Goal: Task Accomplishment & Management: Complete application form

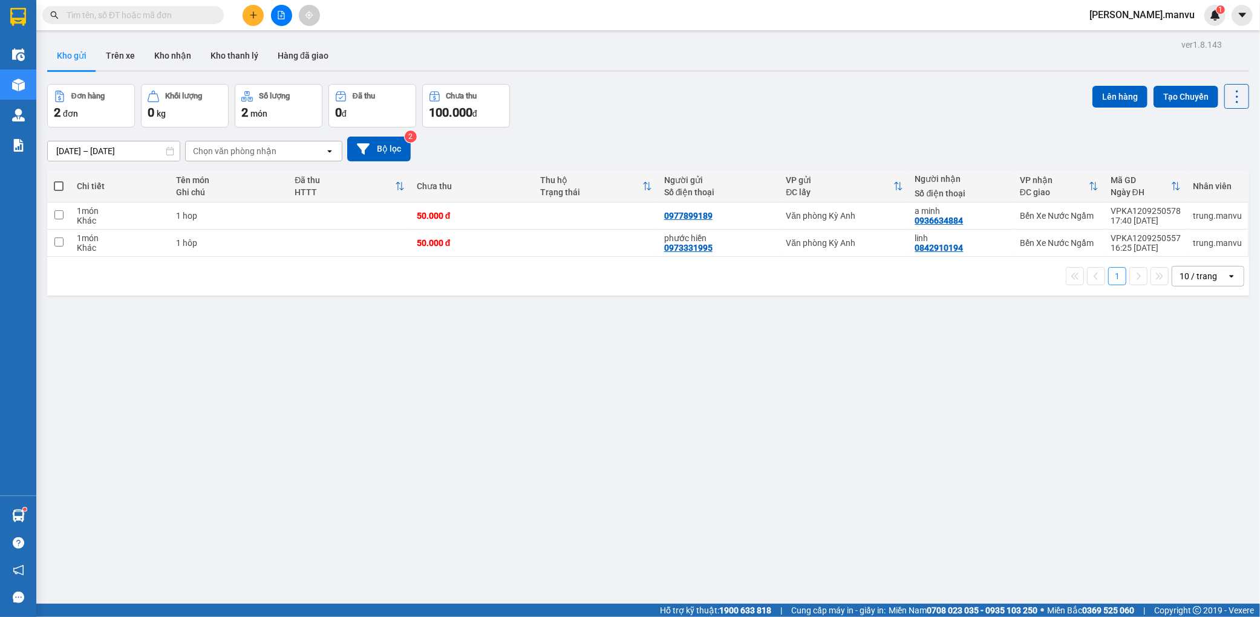
click at [279, 21] on button at bounding box center [281, 15] width 21 height 21
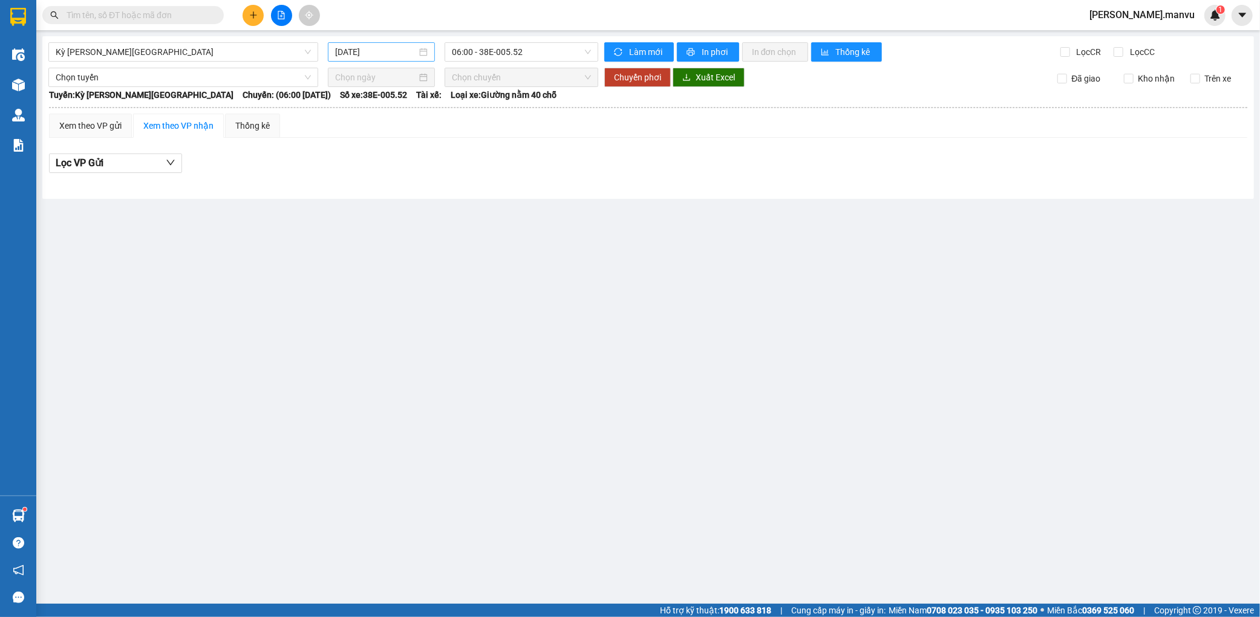
click at [360, 56] on input "[DATE]" at bounding box center [376, 51] width 82 height 13
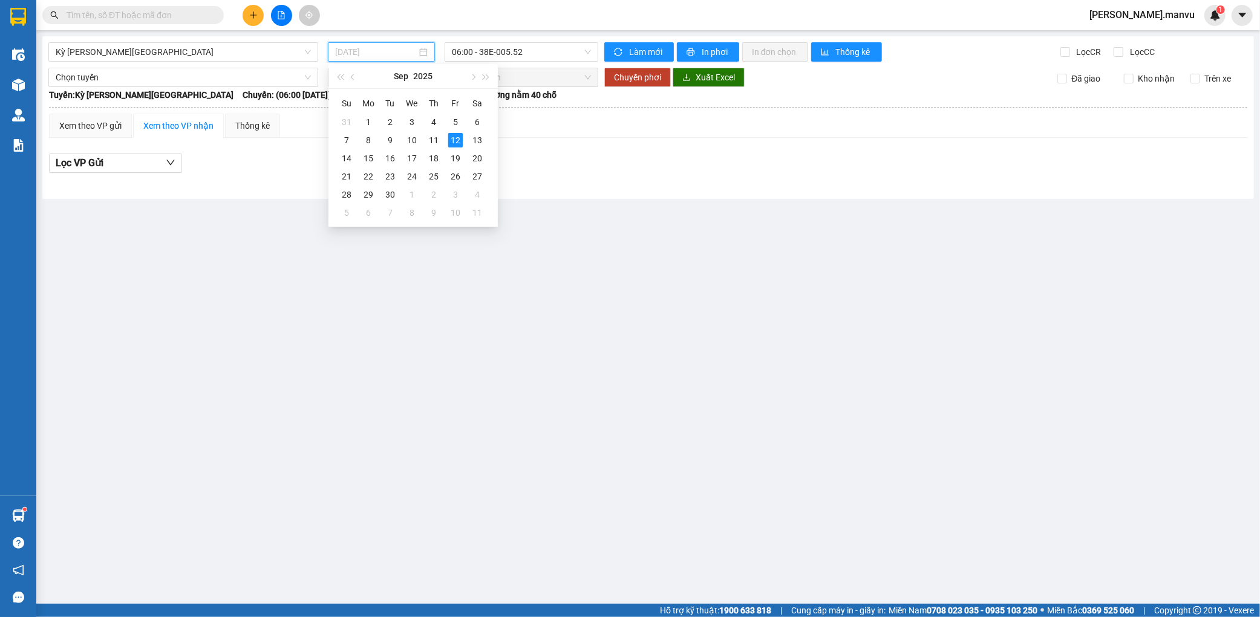
type input "[DATE]"
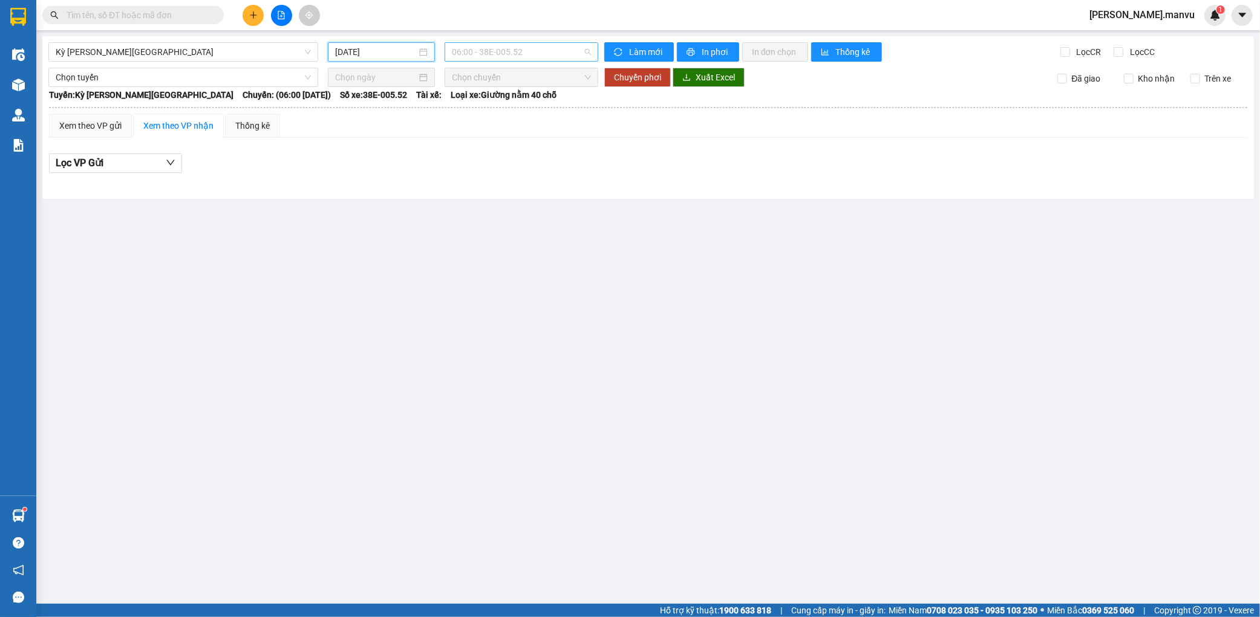
click at [520, 56] on span "06:00 - 38E-005.52" at bounding box center [521, 52] width 139 height 18
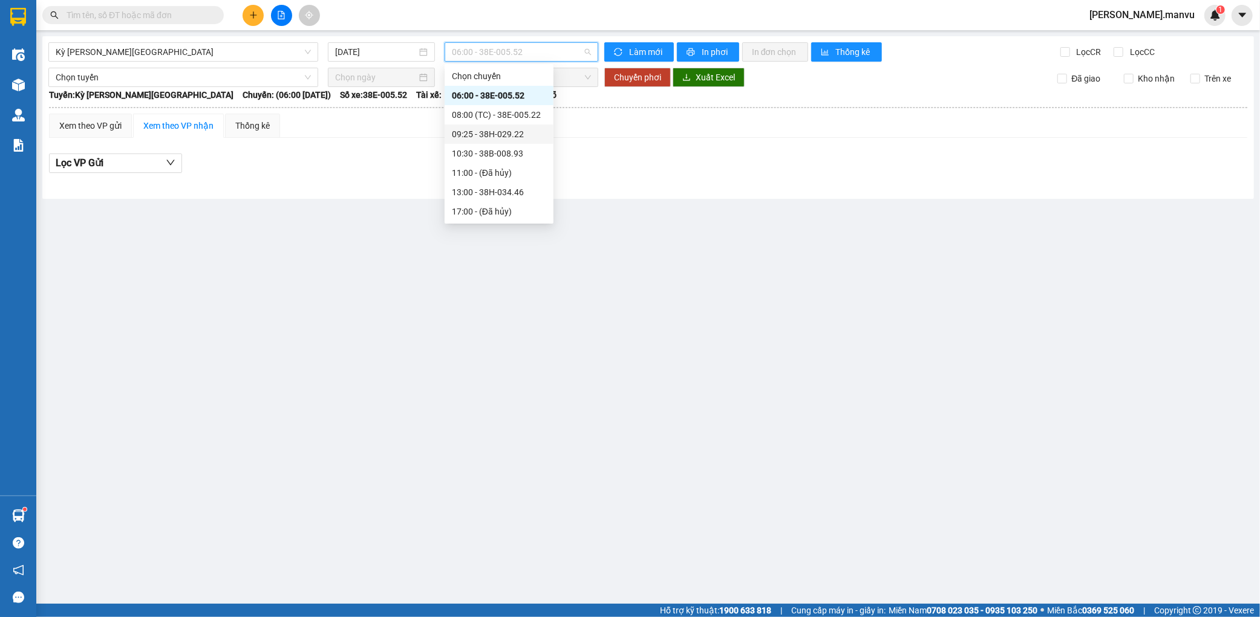
click at [524, 137] on div "09:25 - 38H-029.22" at bounding box center [499, 134] width 94 height 13
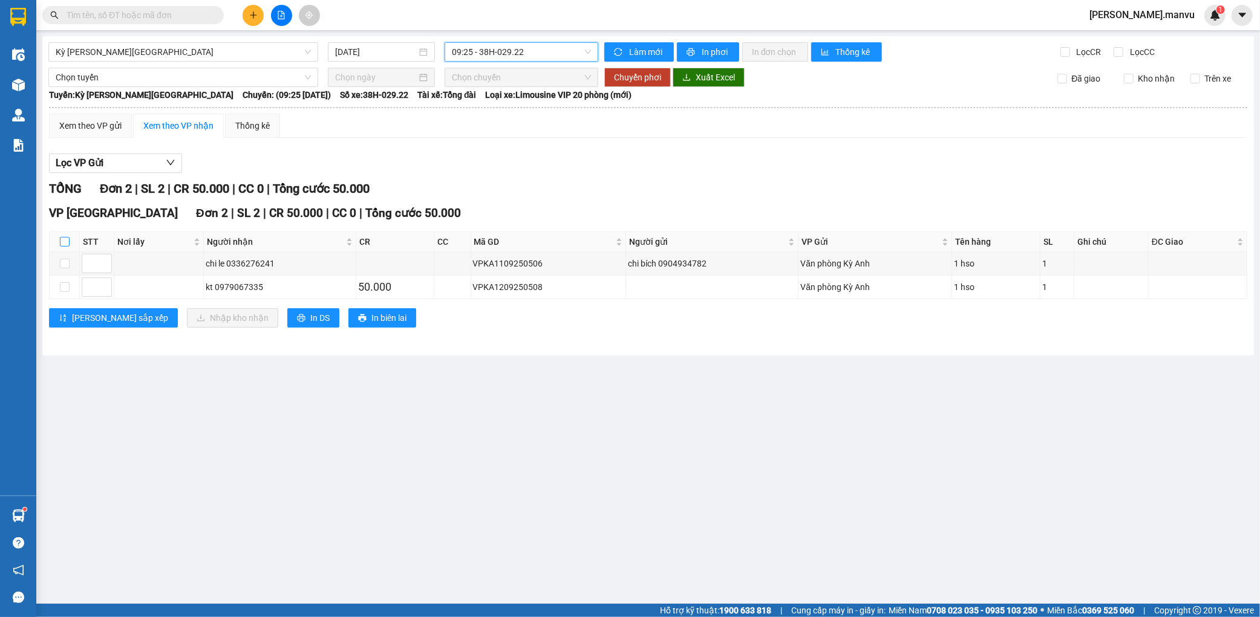
click at [64, 244] on input "checkbox" at bounding box center [65, 242] width 10 height 10
checkbox input "true"
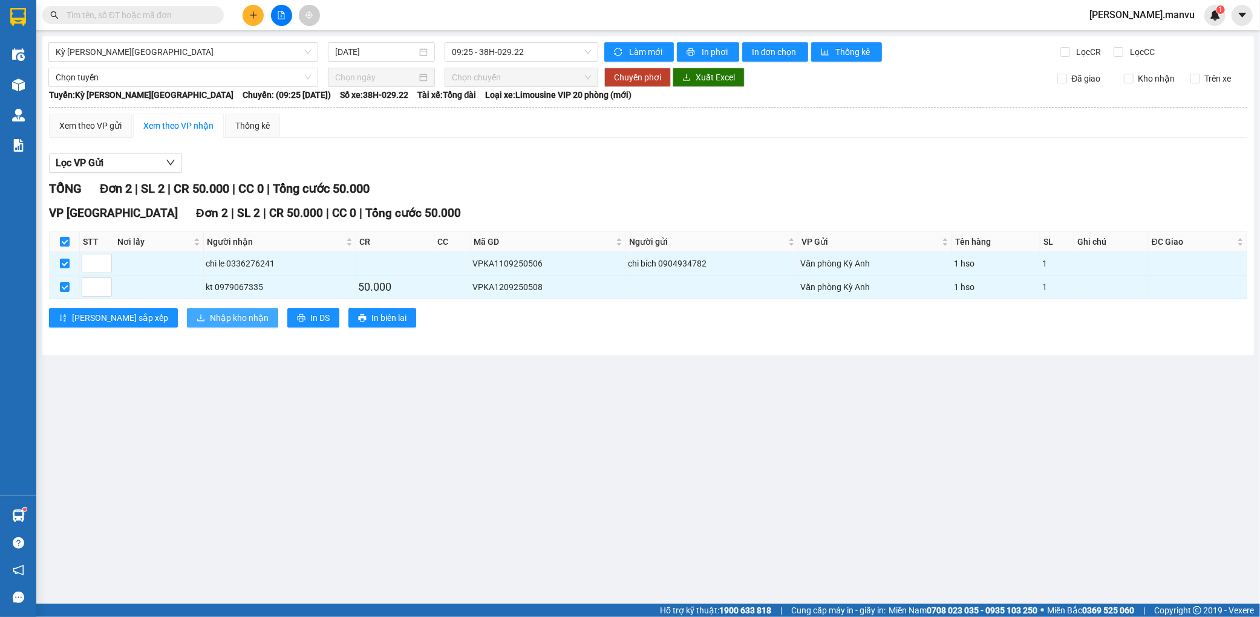
click at [210, 316] on span "Nhập kho nhận" at bounding box center [239, 317] width 59 height 13
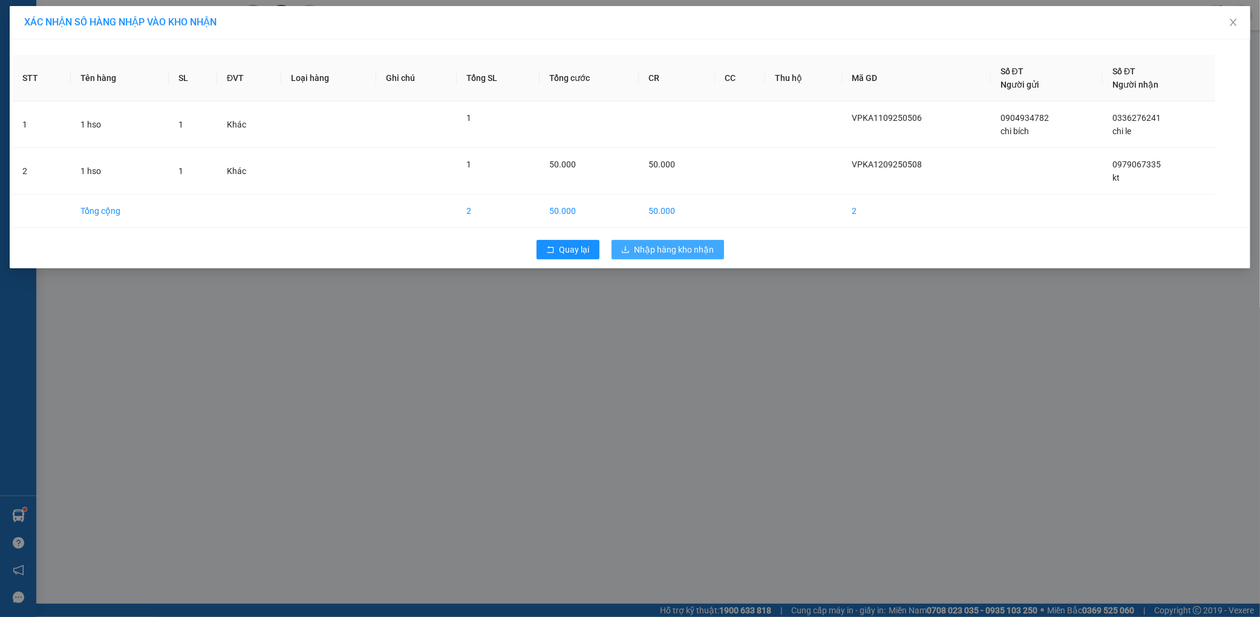
click at [694, 246] on span "Nhập hàng kho nhận" at bounding box center [674, 249] width 80 height 13
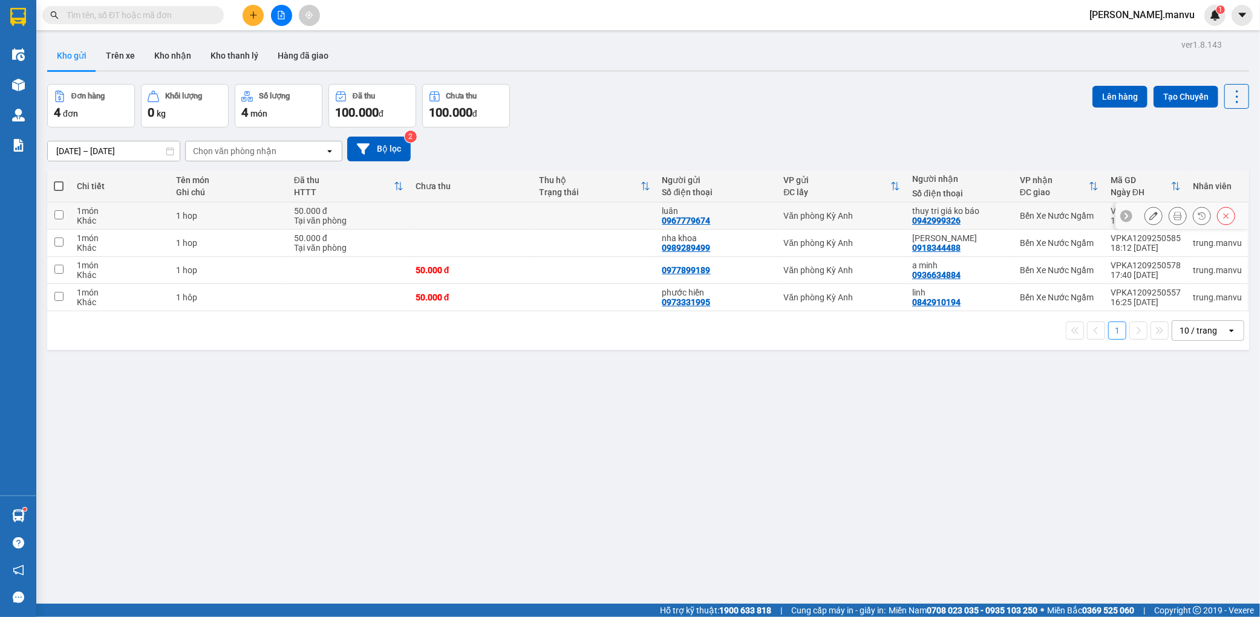
click at [934, 219] on div "0942999326" at bounding box center [936, 221] width 48 height 10
click at [839, 221] on div "Văn phòng Kỳ Anh" at bounding box center [842, 216] width 117 height 10
checkbox input "true"
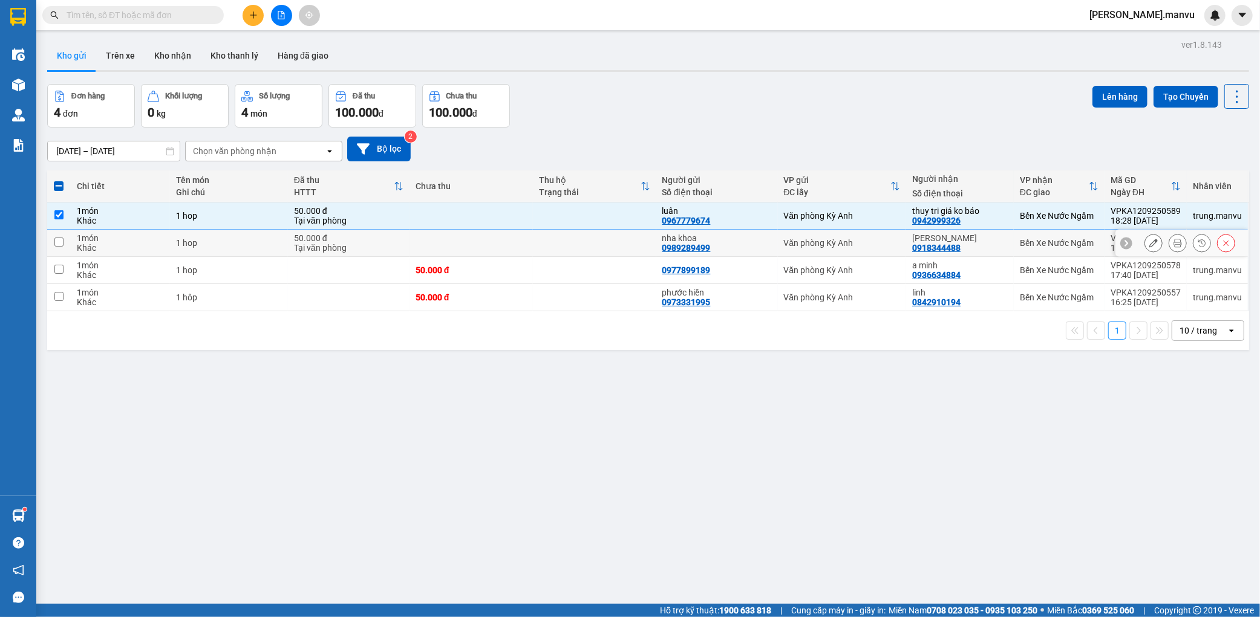
click at [819, 240] on div "Văn phòng Kỳ Anh" at bounding box center [842, 243] width 117 height 10
checkbox input "true"
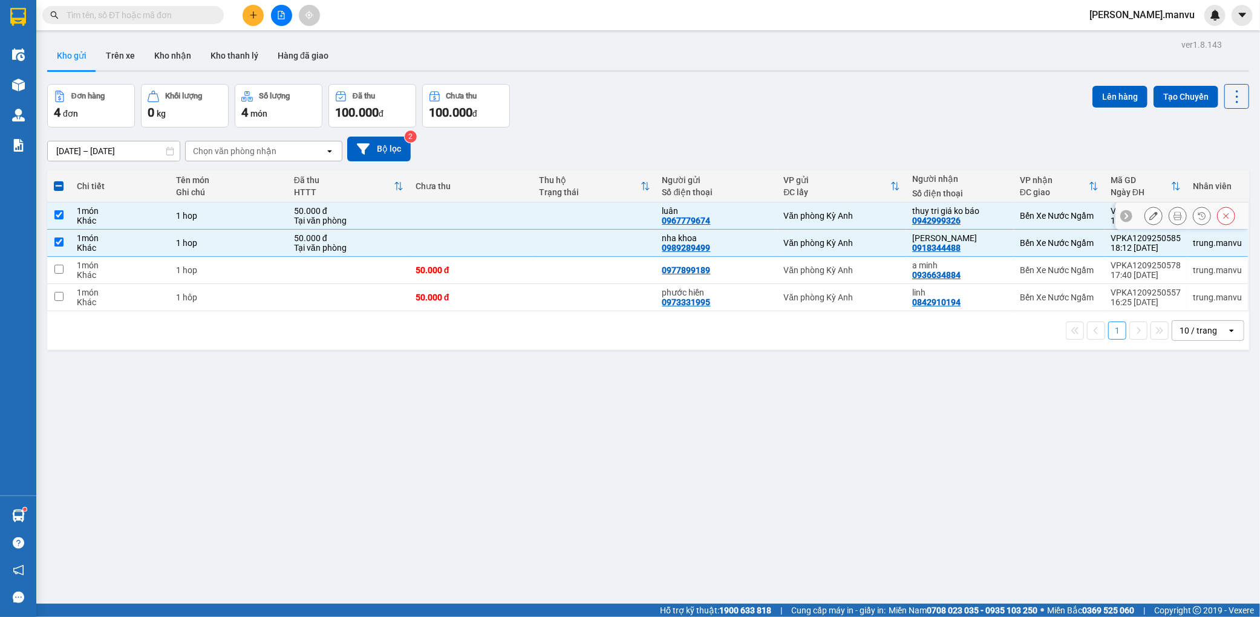
click at [354, 213] on div "50.000 đ" at bounding box center [348, 211] width 109 height 10
checkbox input "false"
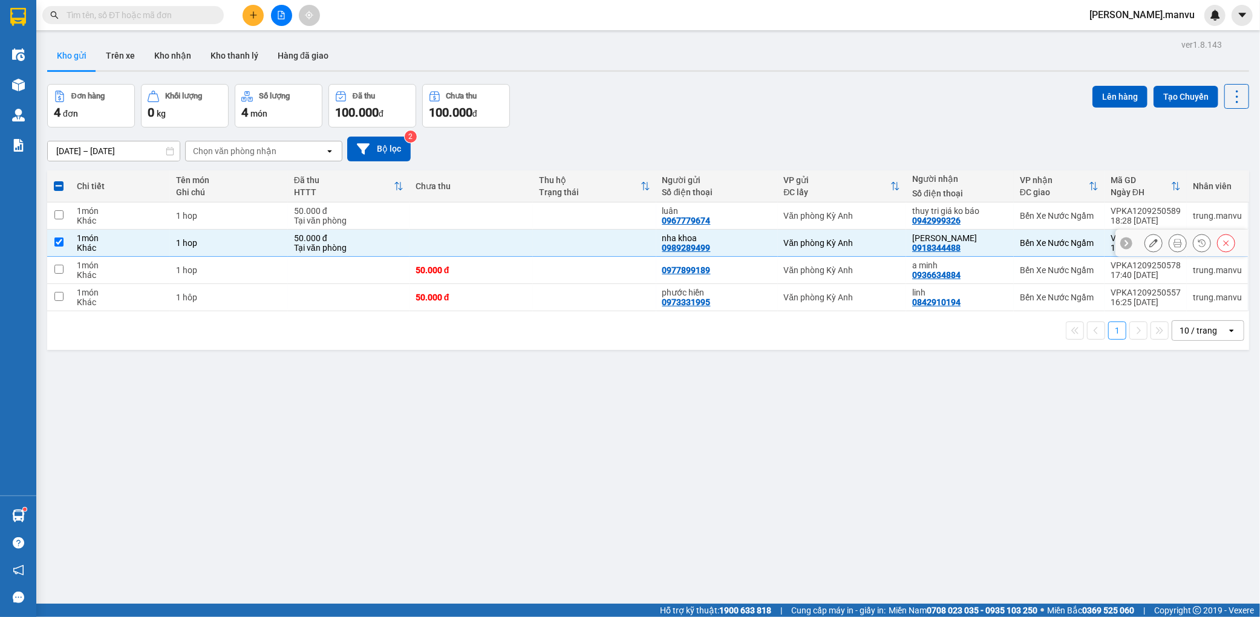
click at [327, 236] on div "50.000 đ" at bounding box center [348, 238] width 109 height 10
checkbox input "false"
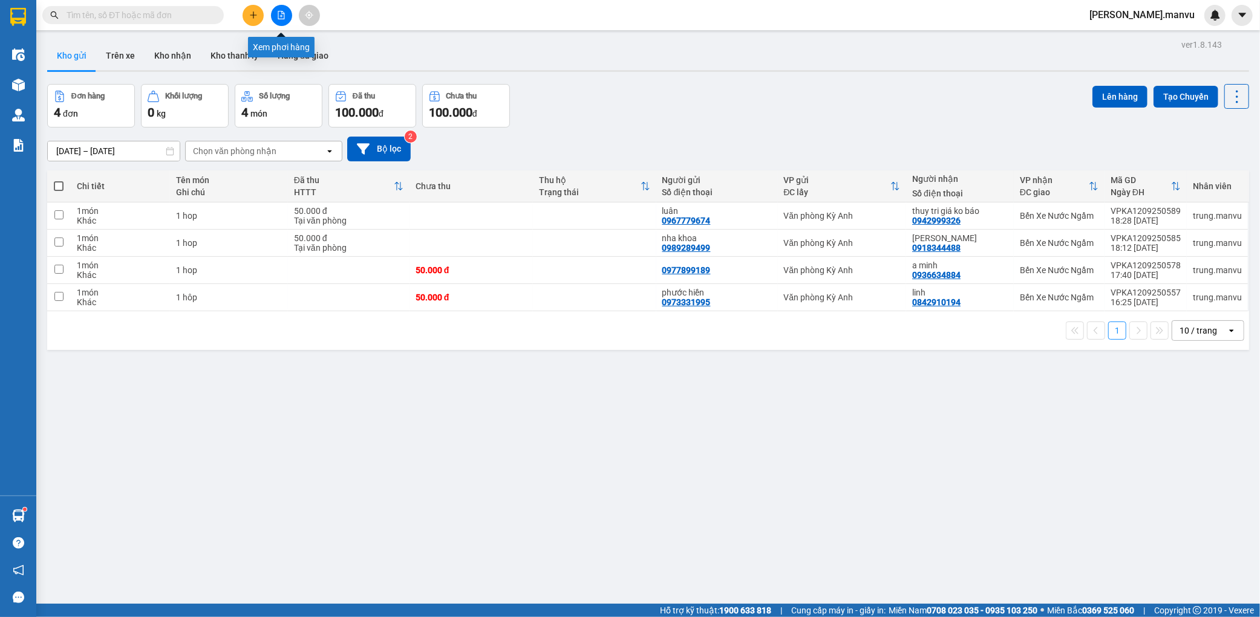
click at [284, 11] on icon "file-add" at bounding box center [281, 15] width 8 height 8
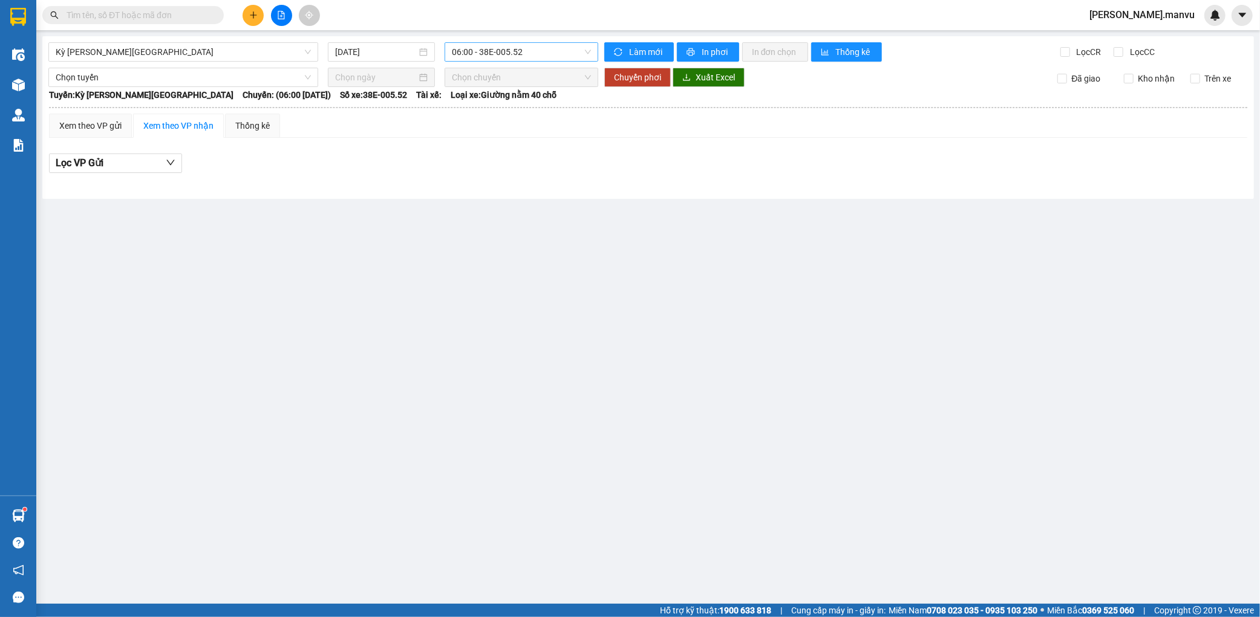
click at [537, 47] on span "06:00 - 38E-005.52" at bounding box center [521, 52] width 139 height 18
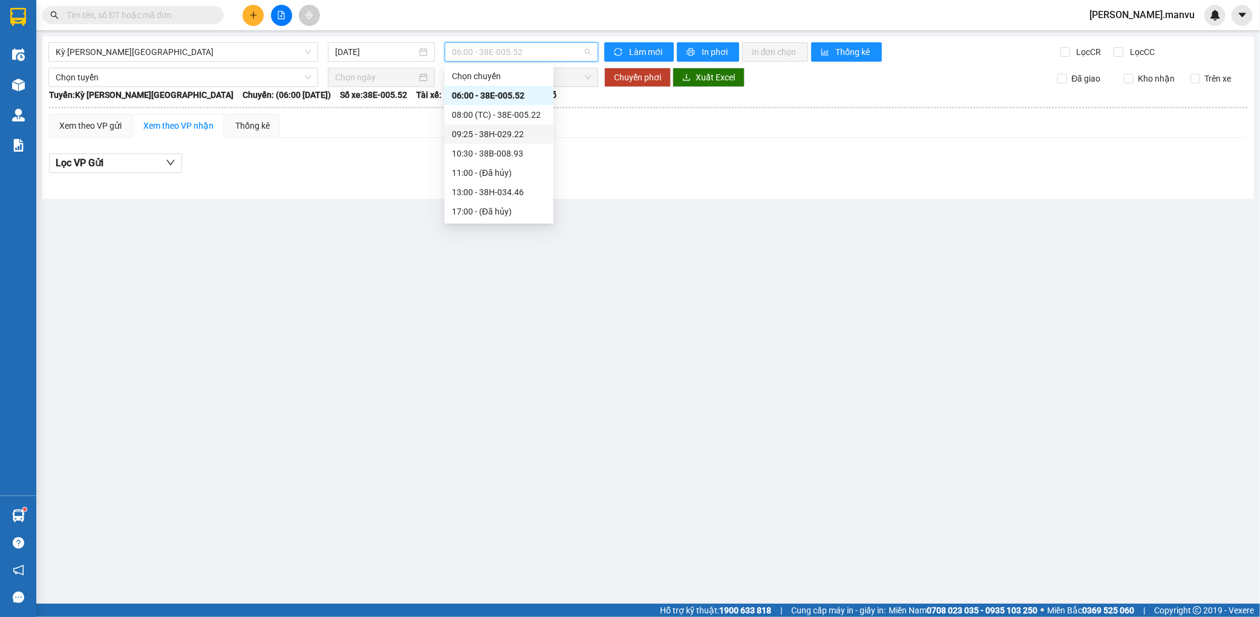
click at [527, 132] on div "09:25 - 38H-029.22" at bounding box center [499, 134] width 94 height 13
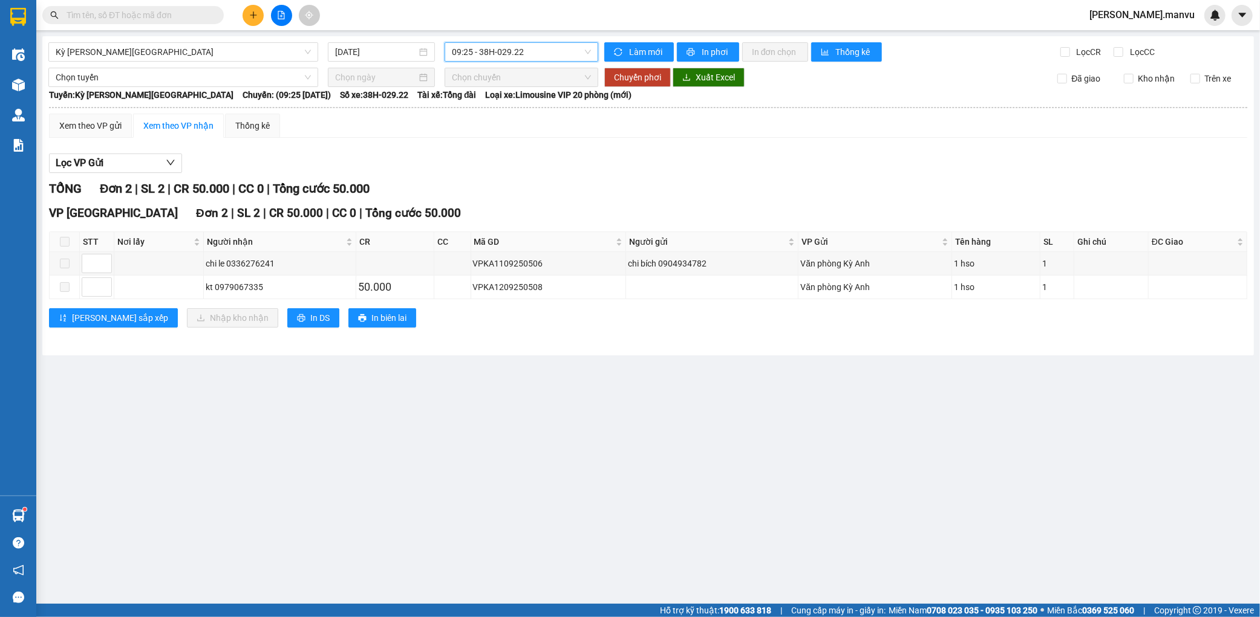
click at [1164, 13] on span "hoang.manvu" at bounding box center [1142, 14] width 125 height 15
click at [1171, 41] on span "Đăng xuất" at bounding box center [1170, 37] width 53 height 13
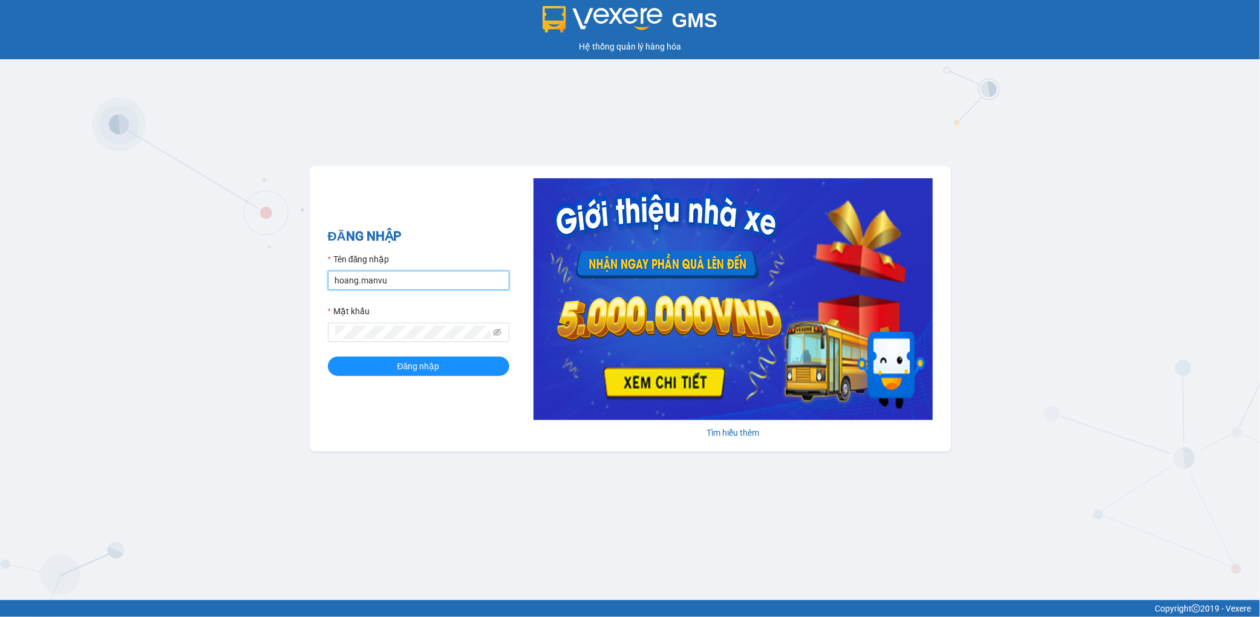
click at [417, 285] on input "hoang.manvu" at bounding box center [418, 280] width 181 height 19
type input "[PERSON_NAME].manvu"
click at [454, 382] on div "ĐĂNG NHẬP Tên đăng nhập nguyen.manvu Mật khẩu Đăng nhập" at bounding box center [418, 309] width 181 height 165
click at [463, 365] on button "Đăng nhập" at bounding box center [418, 366] width 181 height 19
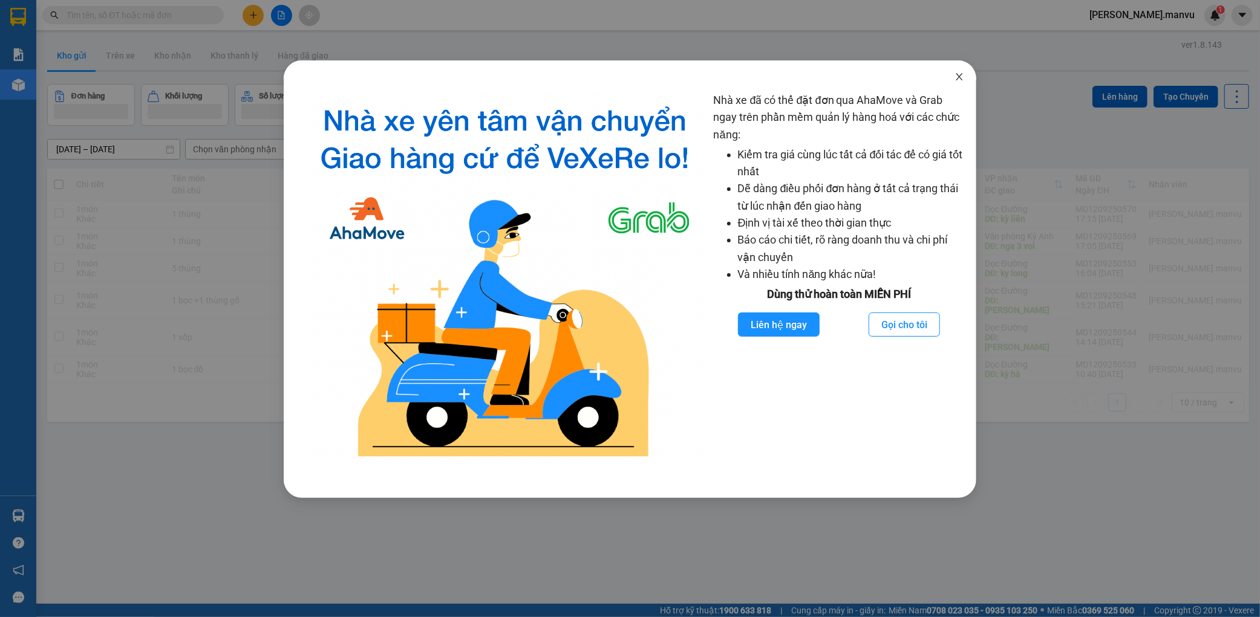
click at [958, 70] on span "Close" at bounding box center [959, 77] width 34 height 34
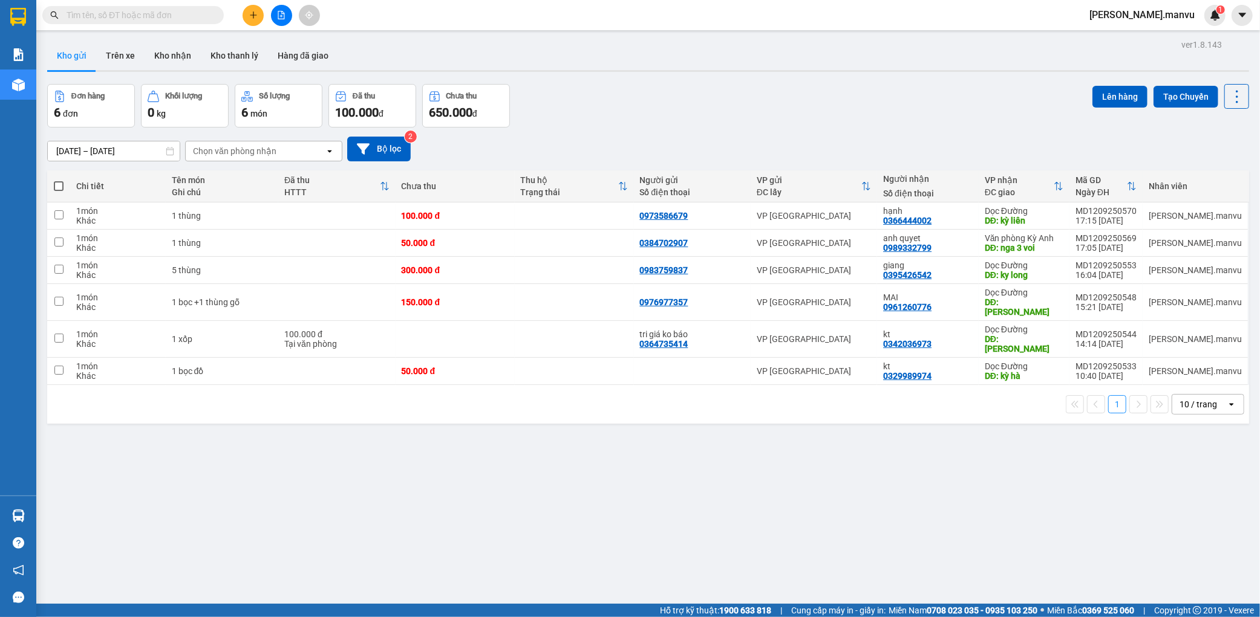
click at [272, 21] on button at bounding box center [281, 15] width 21 height 21
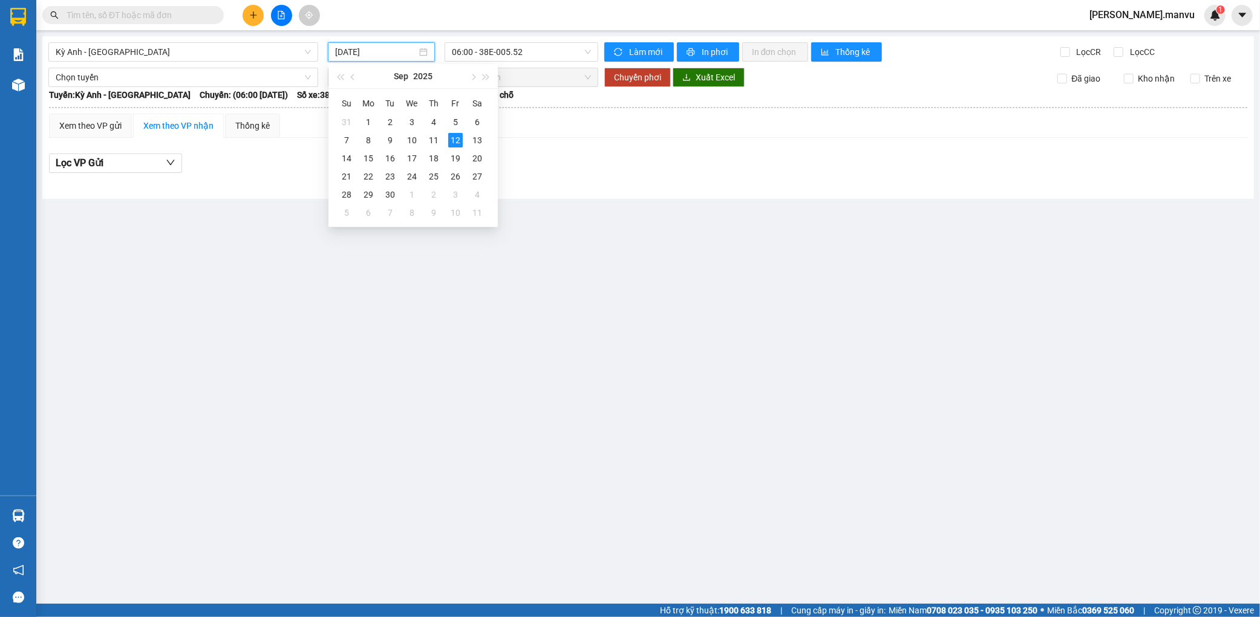
click at [397, 53] on input "[DATE]" at bounding box center [376, 51] width 82 height 13
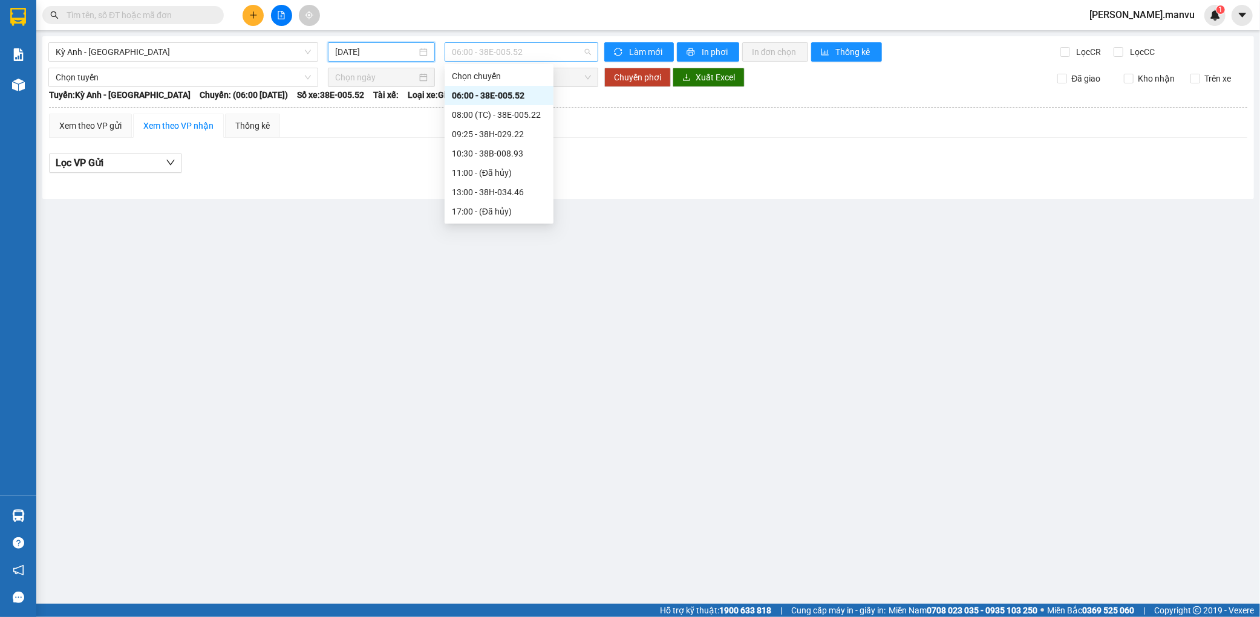
click at [533, 58] on span "06:00 - 38E-005.52" at bounding box center [521, 52] width 139 height 18
click at [530, 137] on div "09:25 - 38H-029.22" at bounding box center [499, 134] width 94 height 13
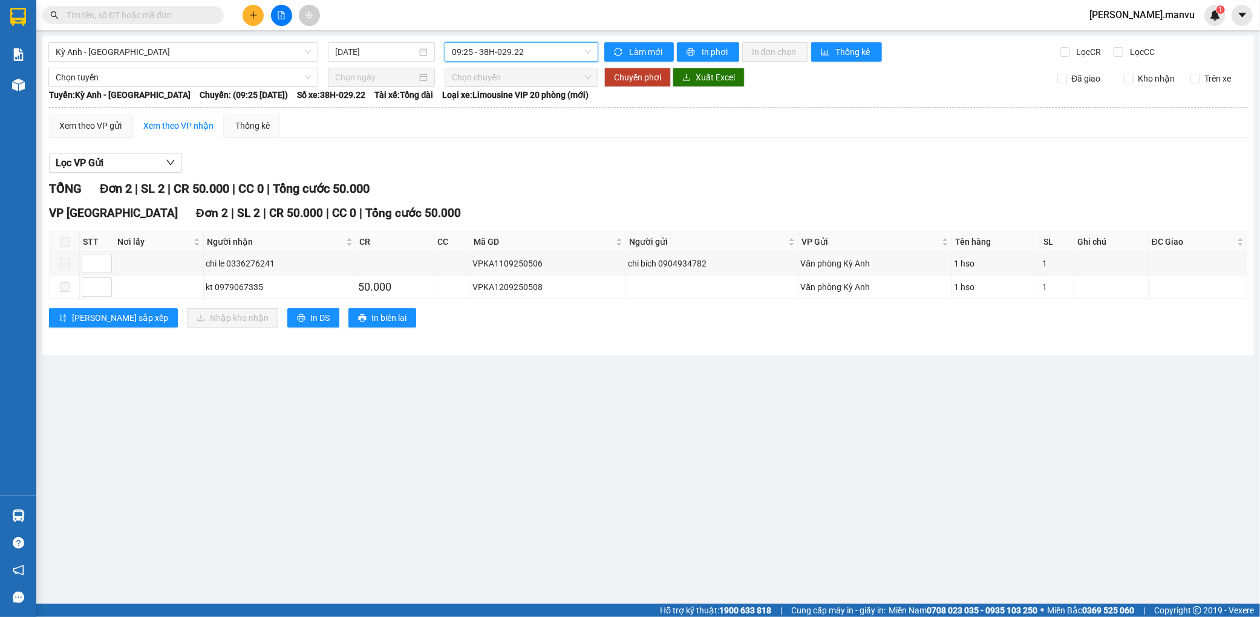
click at [63, 240] on span at bounding box center [65, 242] width 10 height 10
click at [63, 288] on span at bounding box center [65, 287] width 10 height 10
drag, startPoint x: 231, startPoint y: 269, endPoint x: 296, endPoint y: 261, distance: 65.8
click at [285, 265] on div "chi le 0336276241" at bounding box center [280, 263] width 148 height 13
click at [142, 7] on span at bounding box center [132, 15] width 181 height 18
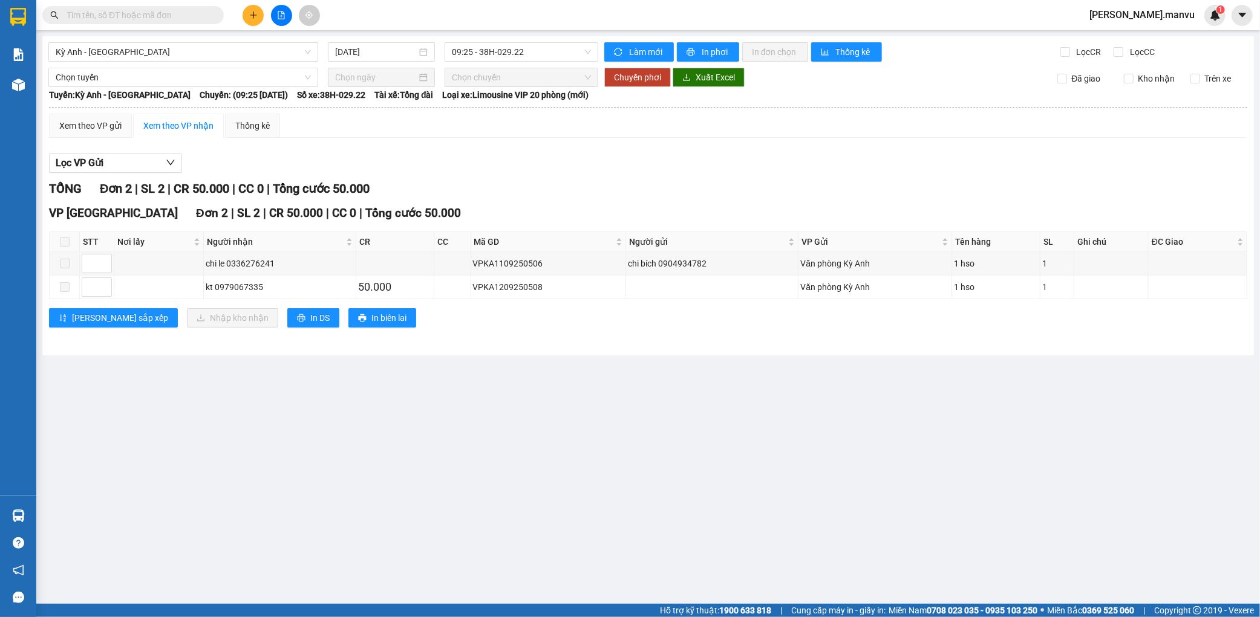
click at [121, 18] on input "text" at bounding box center [138, 14] width 143 height 13
paste input "+84912125664"
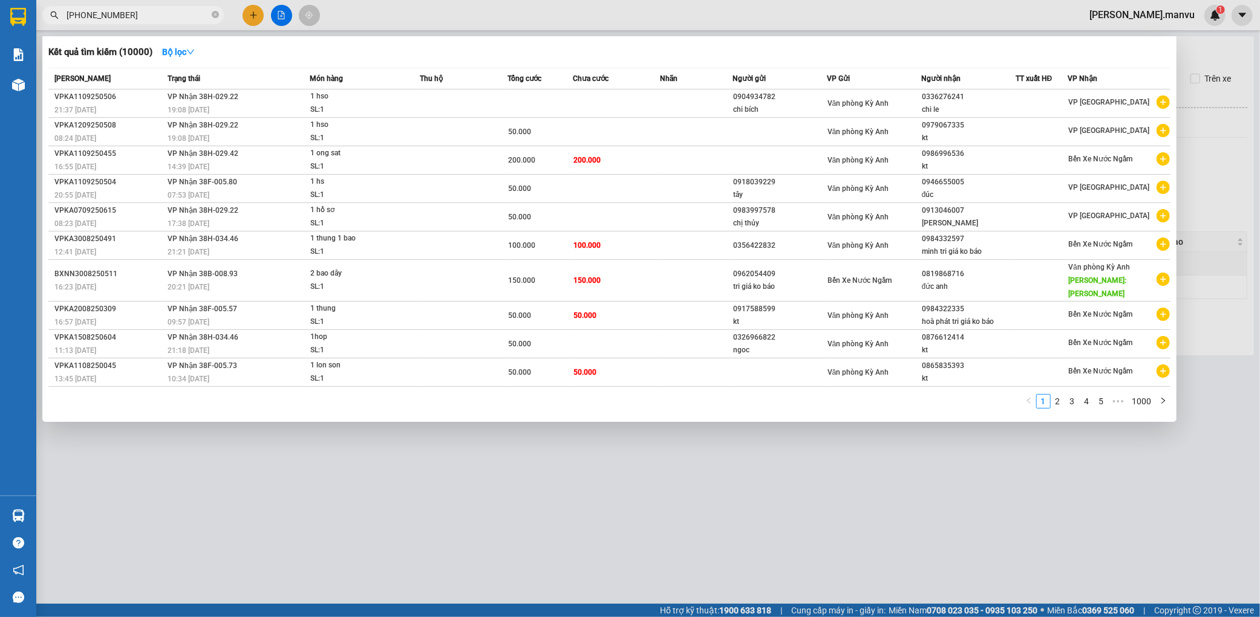
type input "+84912125664"
click at [832, 443] on div at bounding box center [630, 308] width 1260 height 617
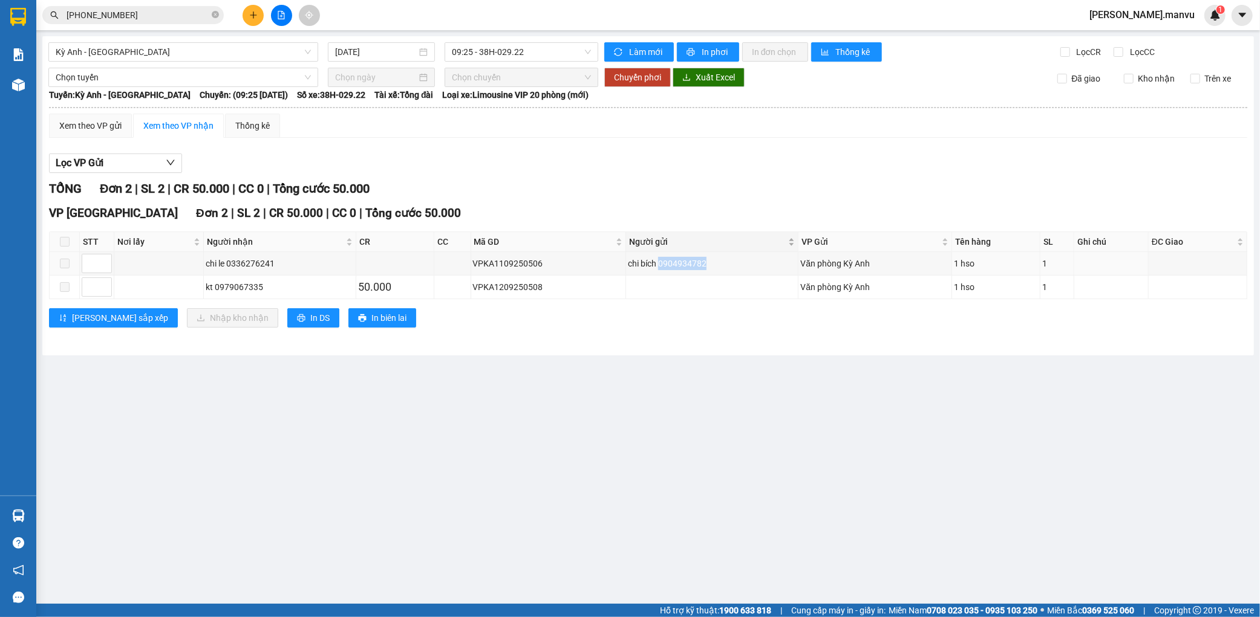
drag, startPoint x: 655, startPoint y: 263, endPoint x: 763, endPoint y: 252, distance: 108.3
click at [729, 259] on div "chi bích 0904934782" at bounding box center [712, 263] width 168 height 13
copy div "0904934782"
click at [215, 17] on icon "close-circle" at bounding box center [215, 14] width 7 height 7
click at [195, 16] on input "text" at bounding box center [138, 14] width 143 height 13
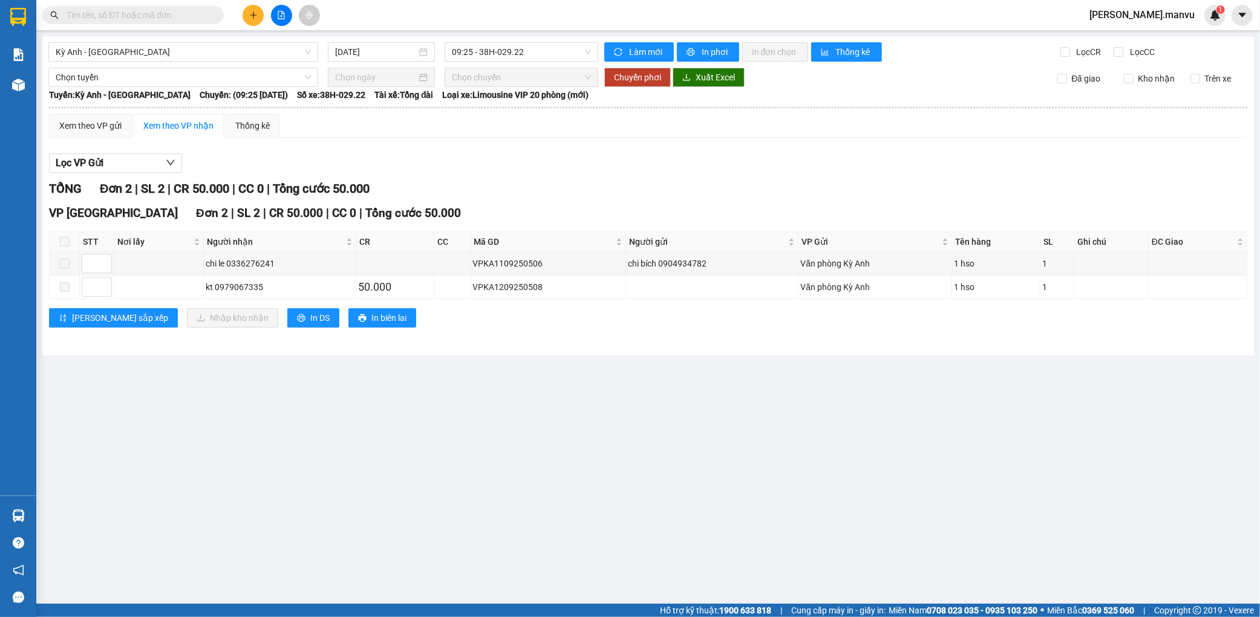
paste input "0904934782"
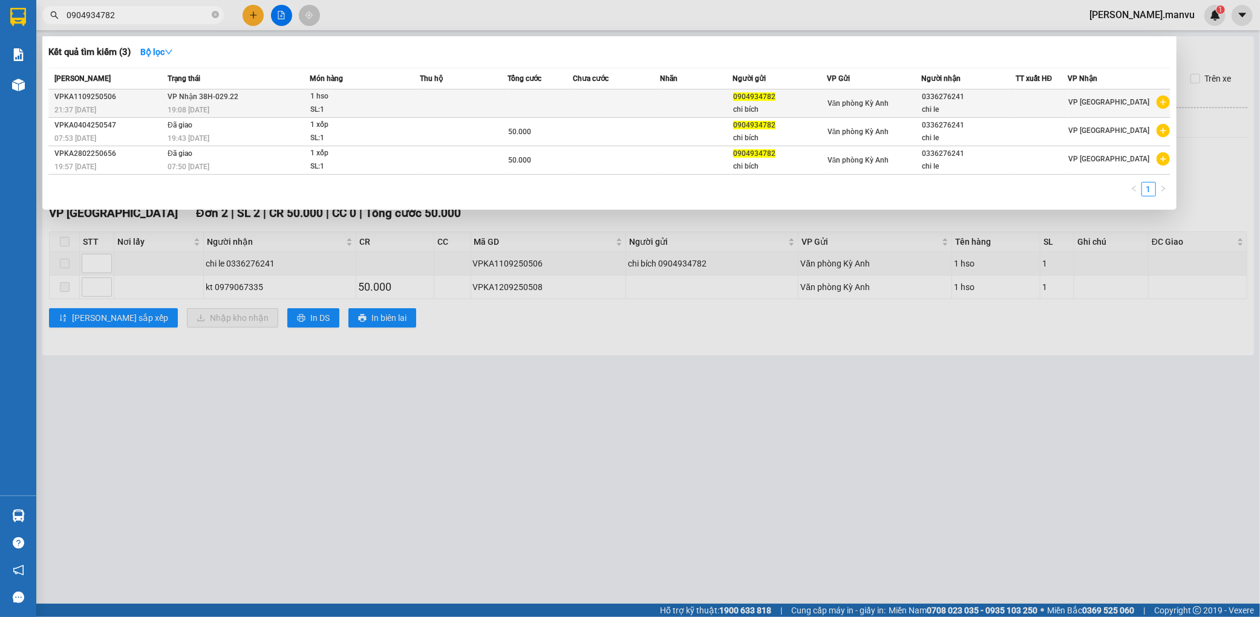
type input "0904934782"
click at [285, 107] on div "19:08 - 12/09" at bounding box center [239, 109] width 142 height 13
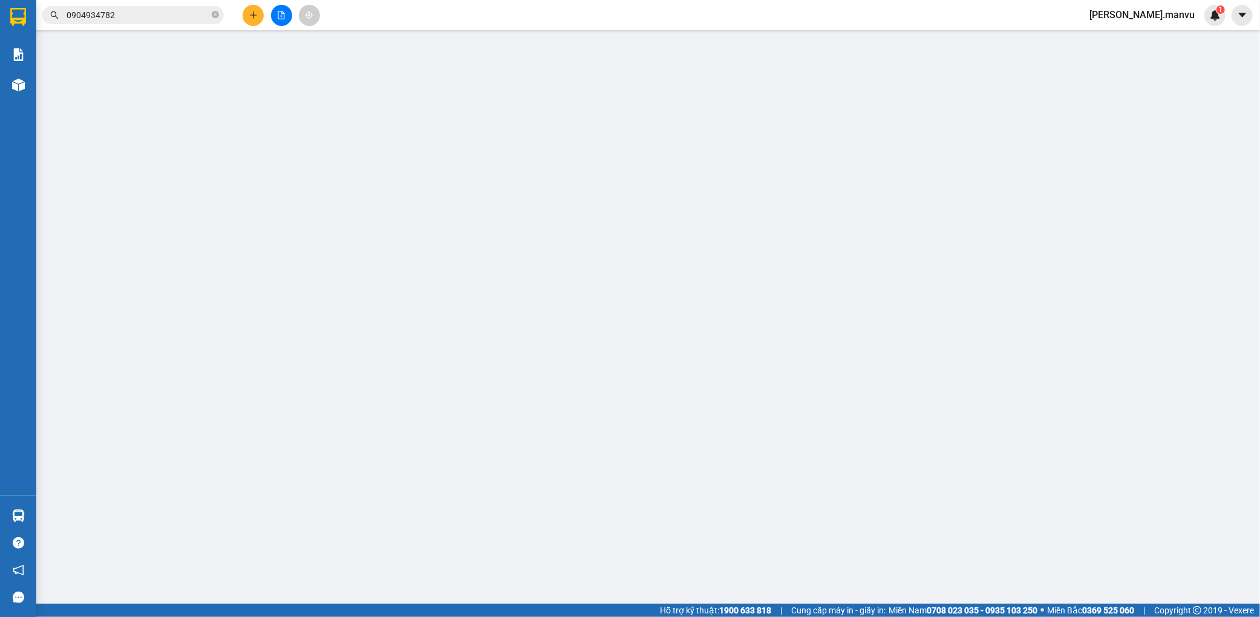
type input "0904934782"
type input "chi bích"
type input "0336276241"
type input "chi le"
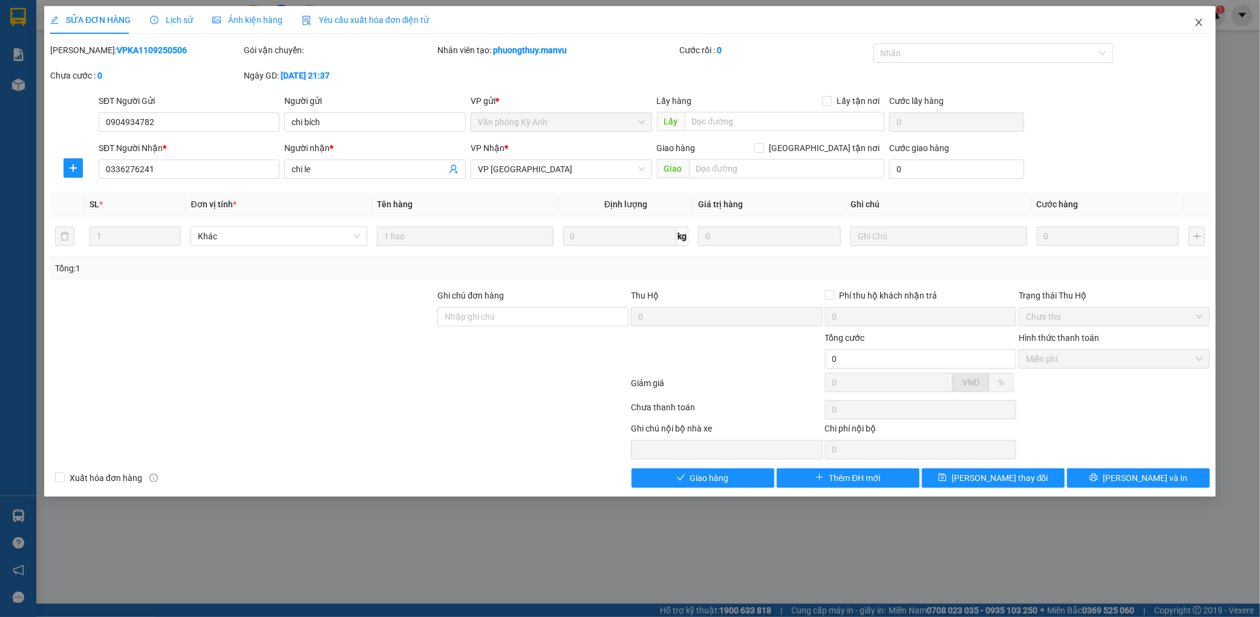
drag, startPoint x: 1211, startPoint y: 27, endPoint x: 1201, endPoint y: 27, distance: 10.3
click at [1211, 27] on span "Close" at bounding box center [1199, 23] width 34 height 34
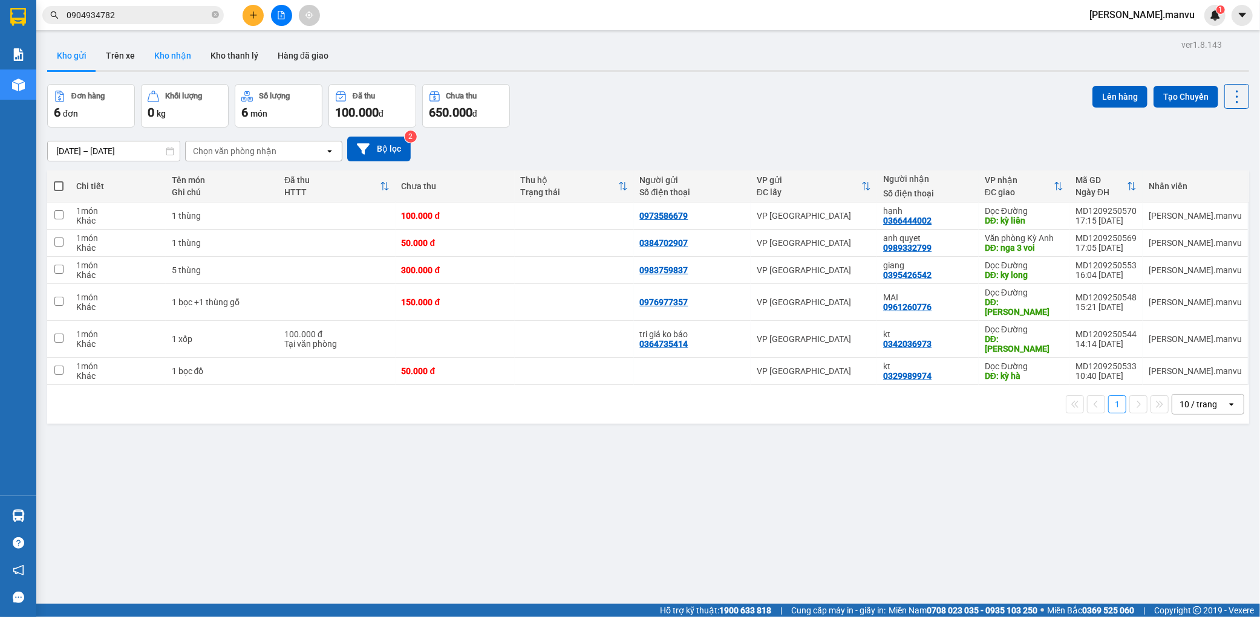
click at [162, 45] on button "Kho nhận" at bounding box center [173, 55] width 56 height 29
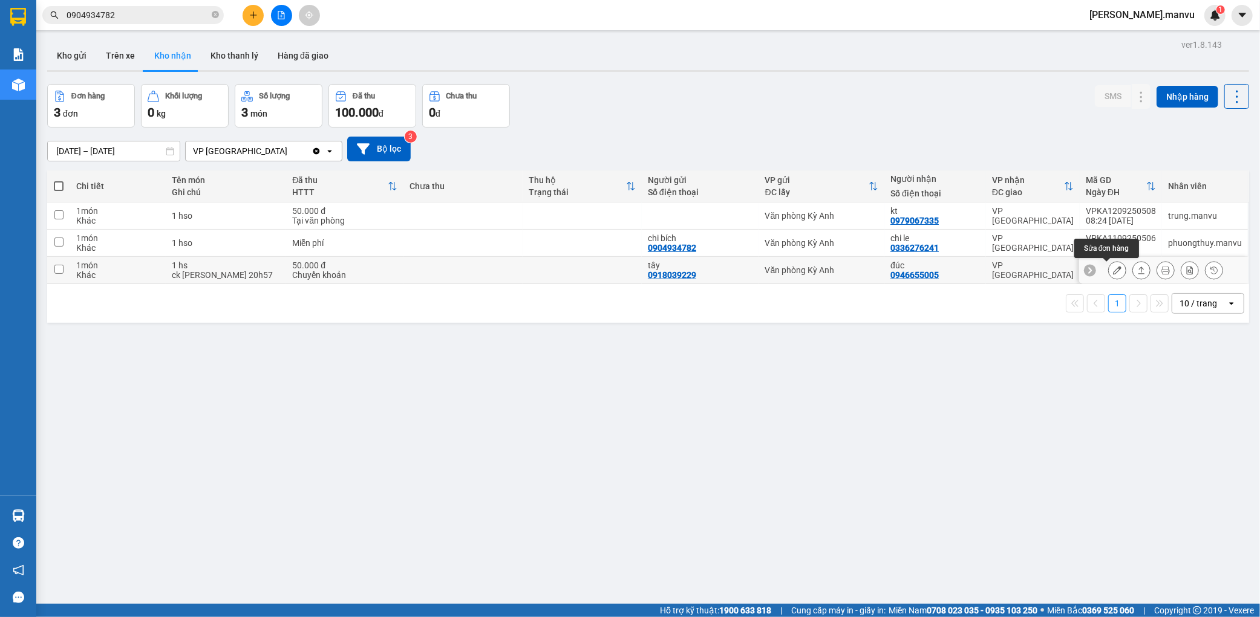
click at [1109, 266] on button at bounding box center [1117, 270] width 17 height 21
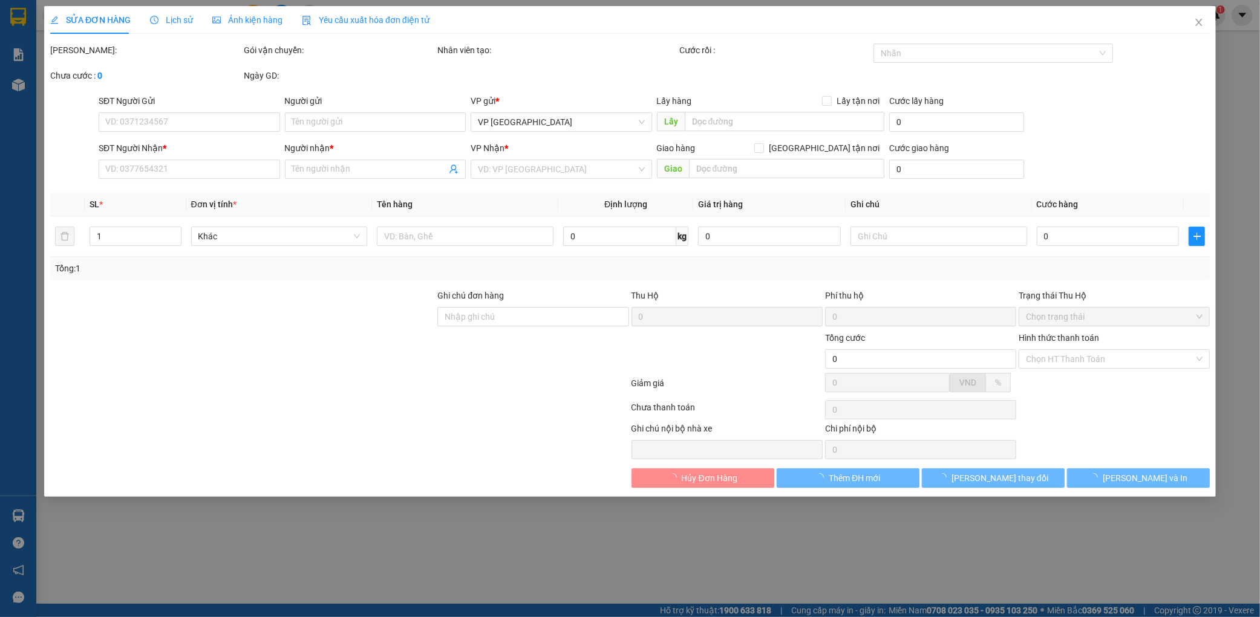
type input "0918039229"
type input "tây"
type input "0946655005"
type input "đúc"
type input "50.000"
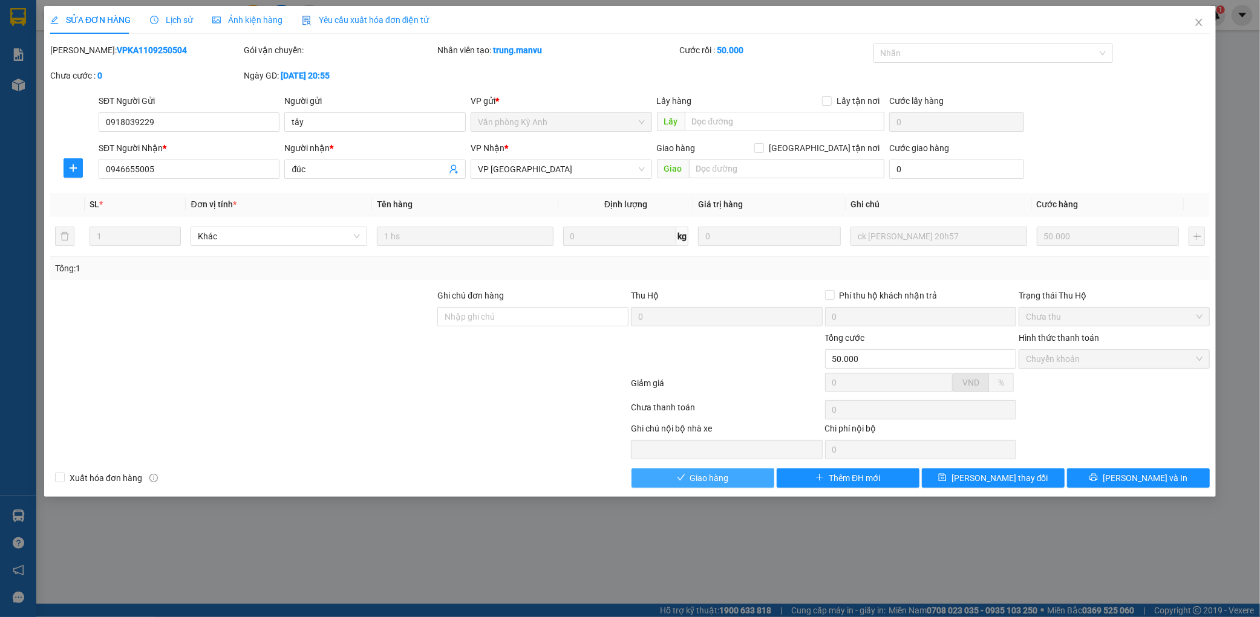
click at [727, 482] on span "Giao hàng" at bounding box center [709, 478] width 39 height 13
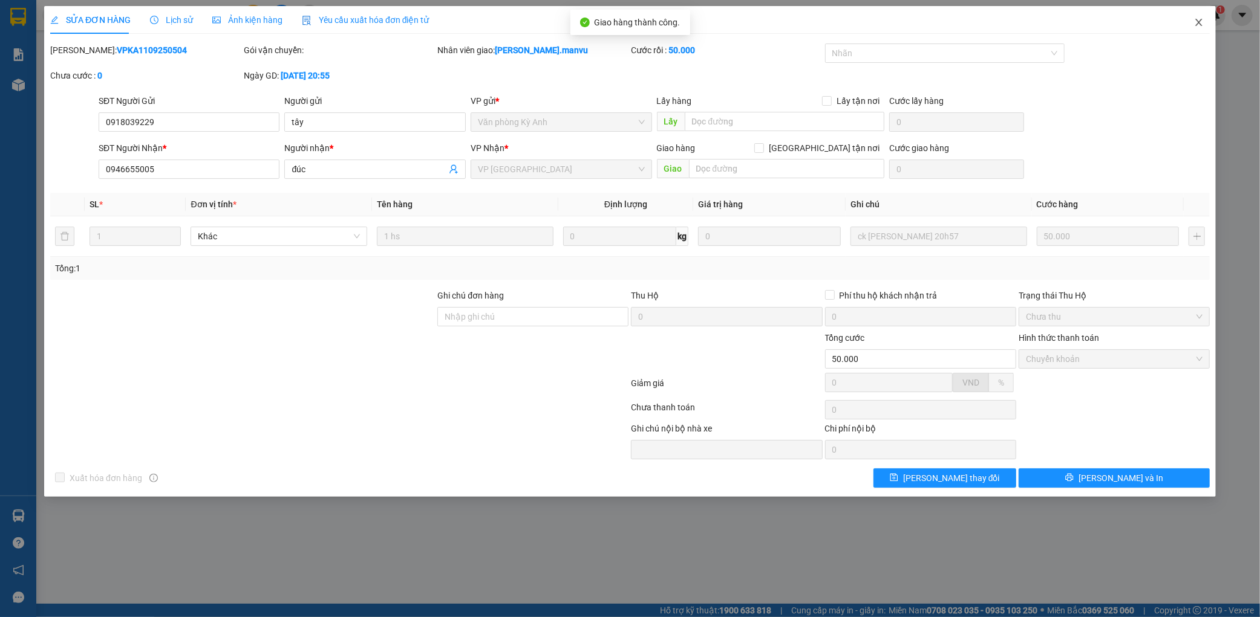
drag, startPoint x: 1210, startPoint y: 21, endPoint x: 1202, endPoint y: 26, distance: 9.6
click at [1211, 20] on span "Close" at bounding box center [1199, 23] width 34 height 34
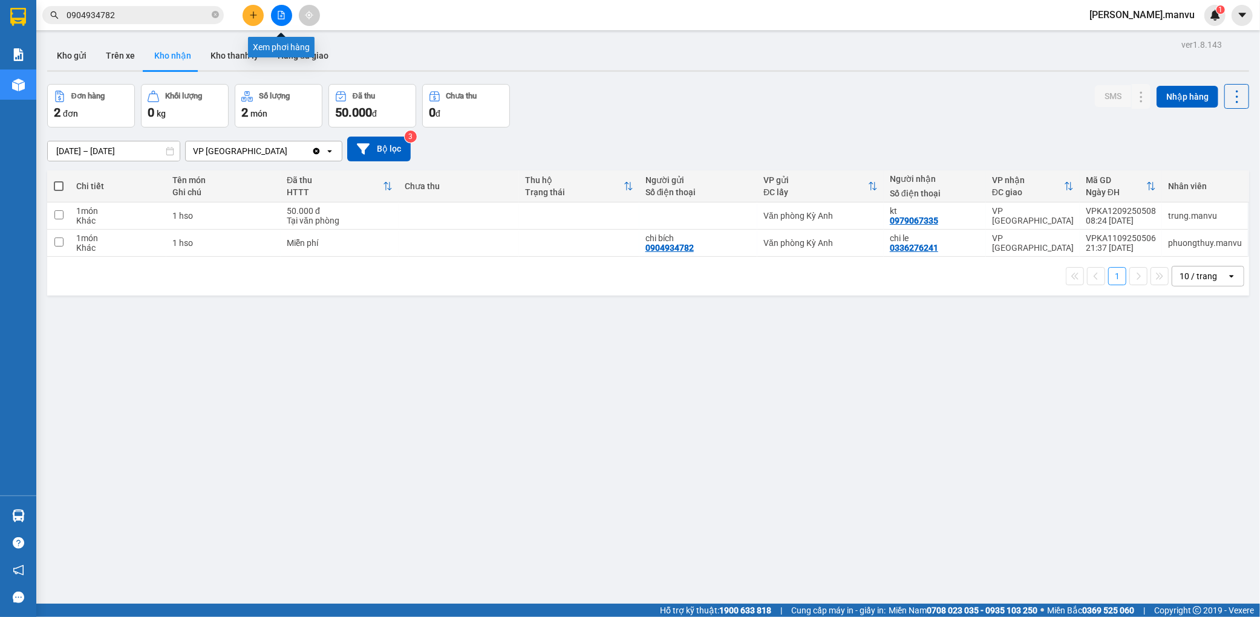
click at [281, 11] on icon "file-add" at bounding box center [281, 15] width 7 height 8
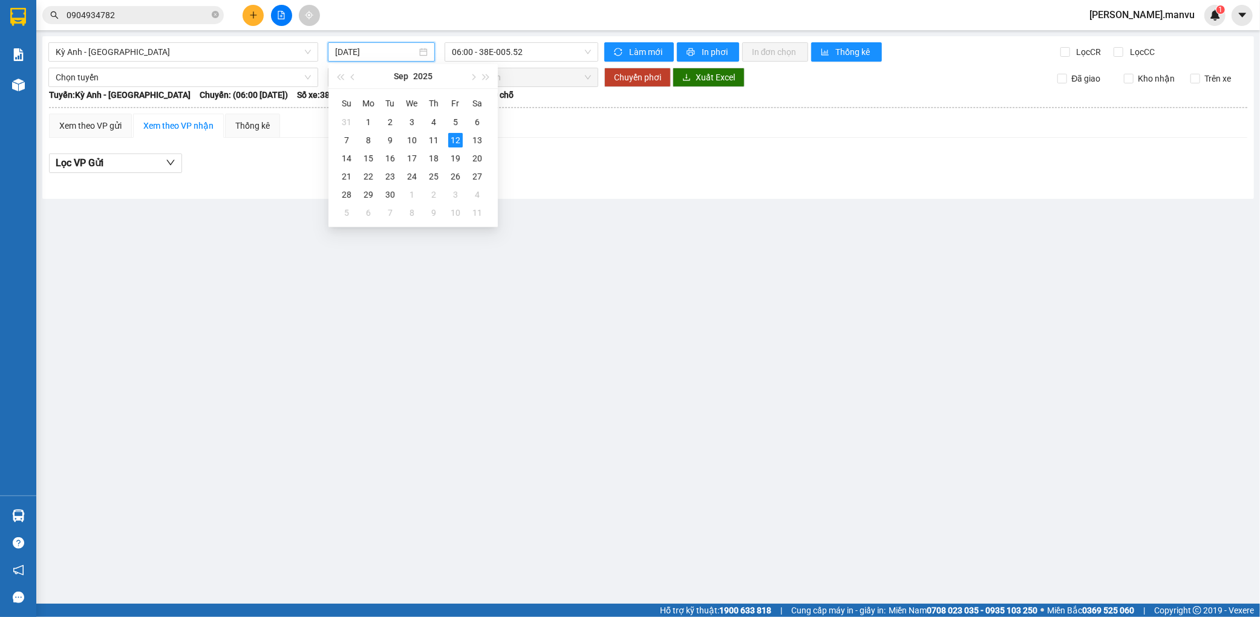
click at [386, 47] on input "[DATE]" at bounding box center [376, 51] width 82 height 13
click at [431, 137] on div "11" at bounding box center [433, 140] width 15 height 15
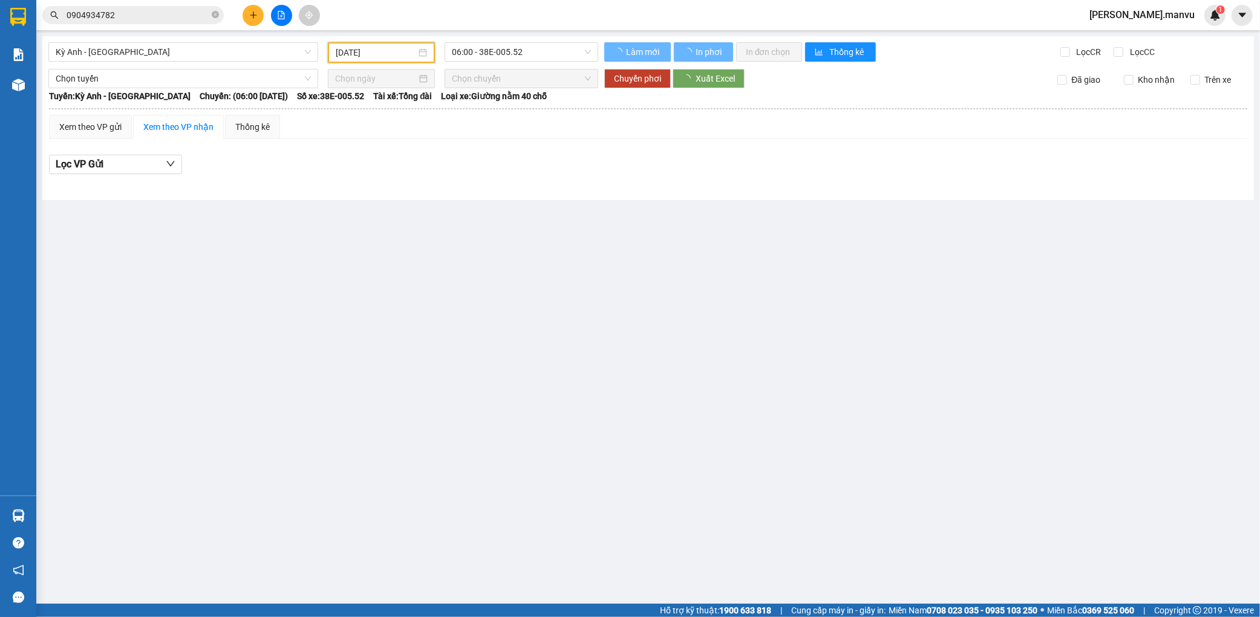
click at [381, 51] on input "11/09/2025" at bounding box center [376, 52] width 80 height 13
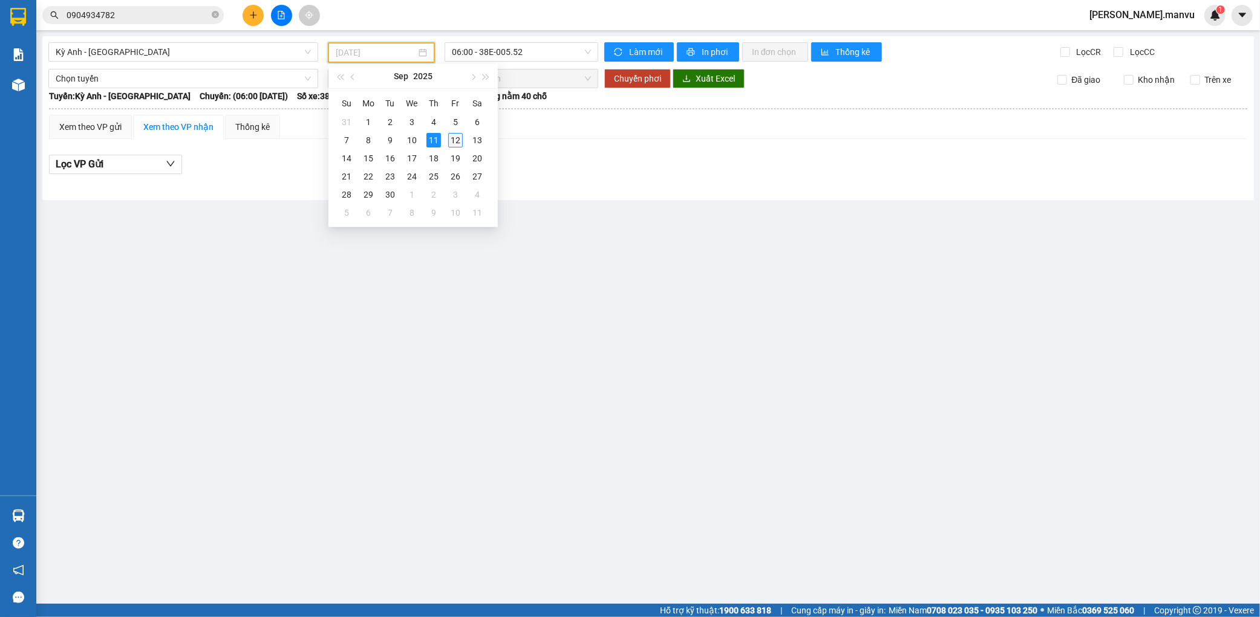
click at [455, 142] on div "12" at bounding box center [455, 140] width 15 height 15
type input "[DATE]"
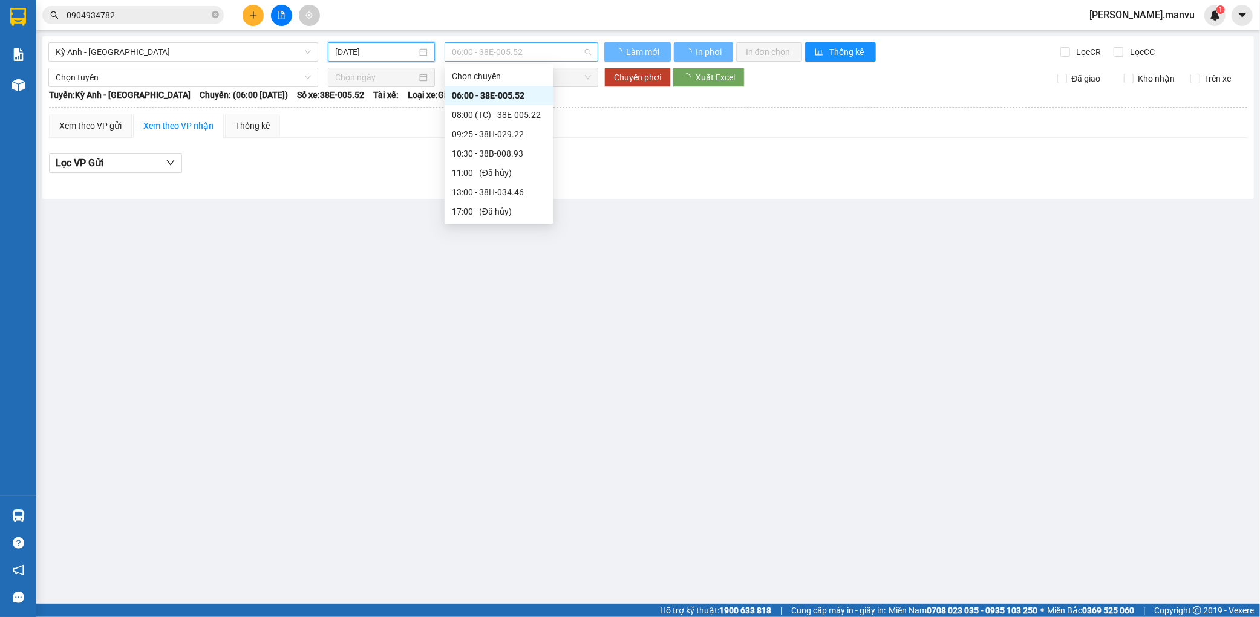
click at [559, 54] on span "06:00 - 38E-005.52" at bounding box center [521, 52] width 139 height 18
click at [519, 136] on div "09:25 - 38H-029.22" at bounding box center [499, 134] width 94 height 13
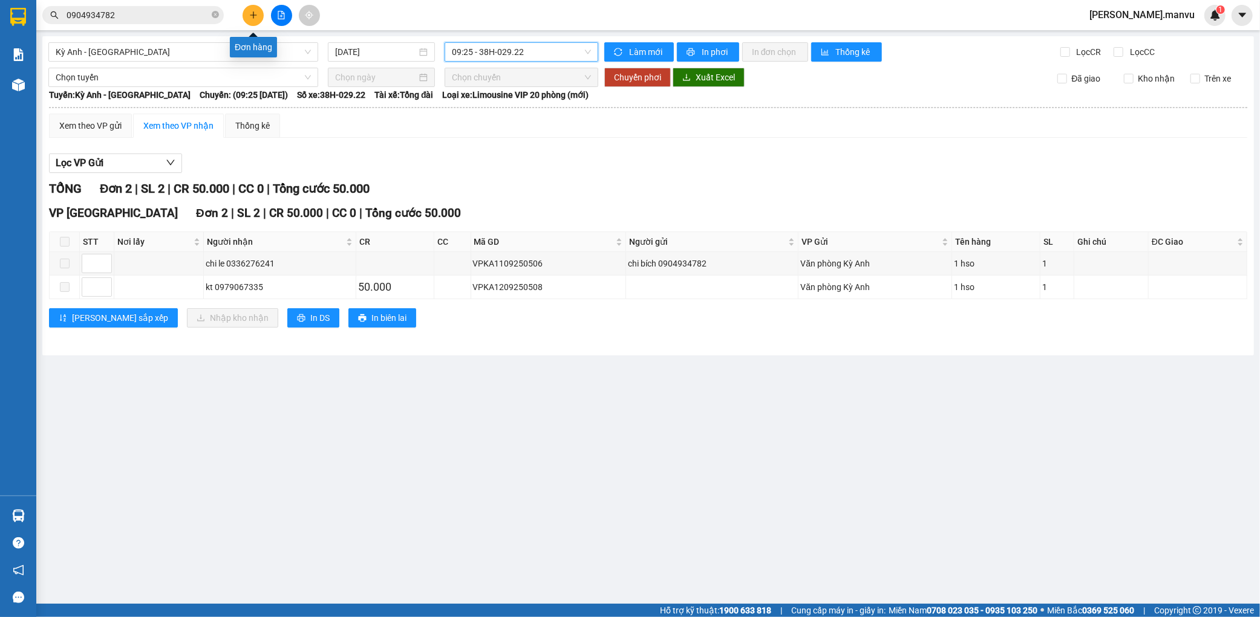
click at [249, 9] on button at bounding box center [253, 15] width 21 height 21
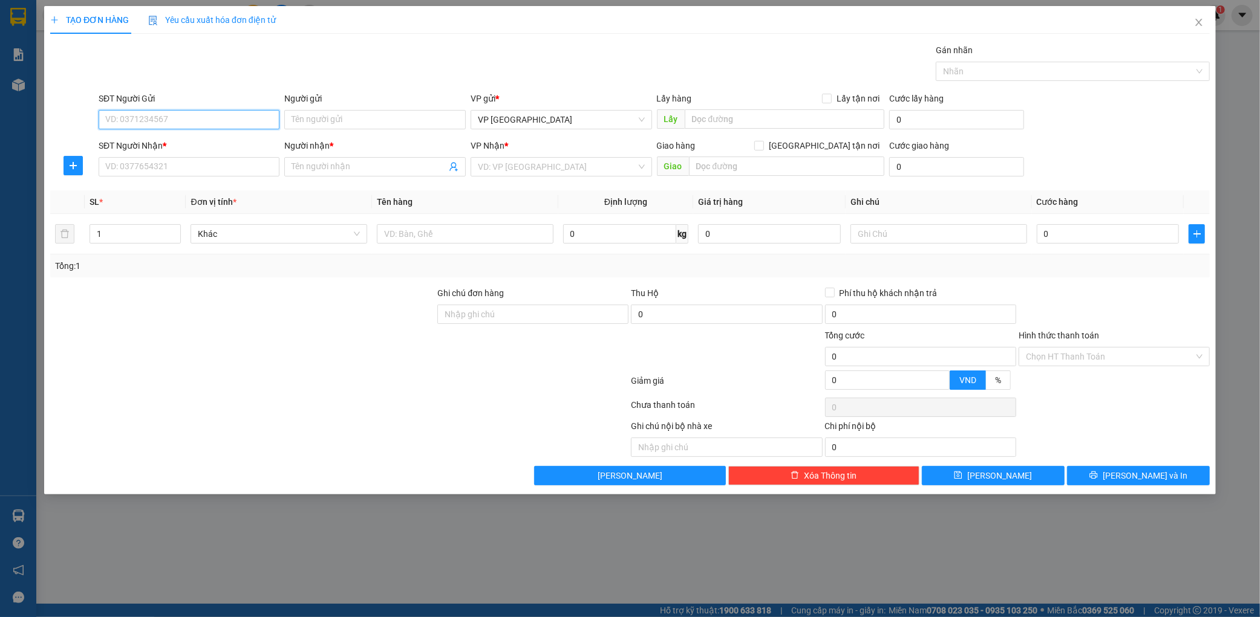
click at [163, 122] on input "SĐT Người Gửi" at bounding box center [189, 119] width 181 height 19
click at [174, 145] on div "0963879995" at bounding box center [189, 143] width 167 height 13
type input "0963879995"
click at [148, 157] on div "SĐT Người Nhận * VD: 0377654321" at bounding box center [189, 160] width 181 height 42
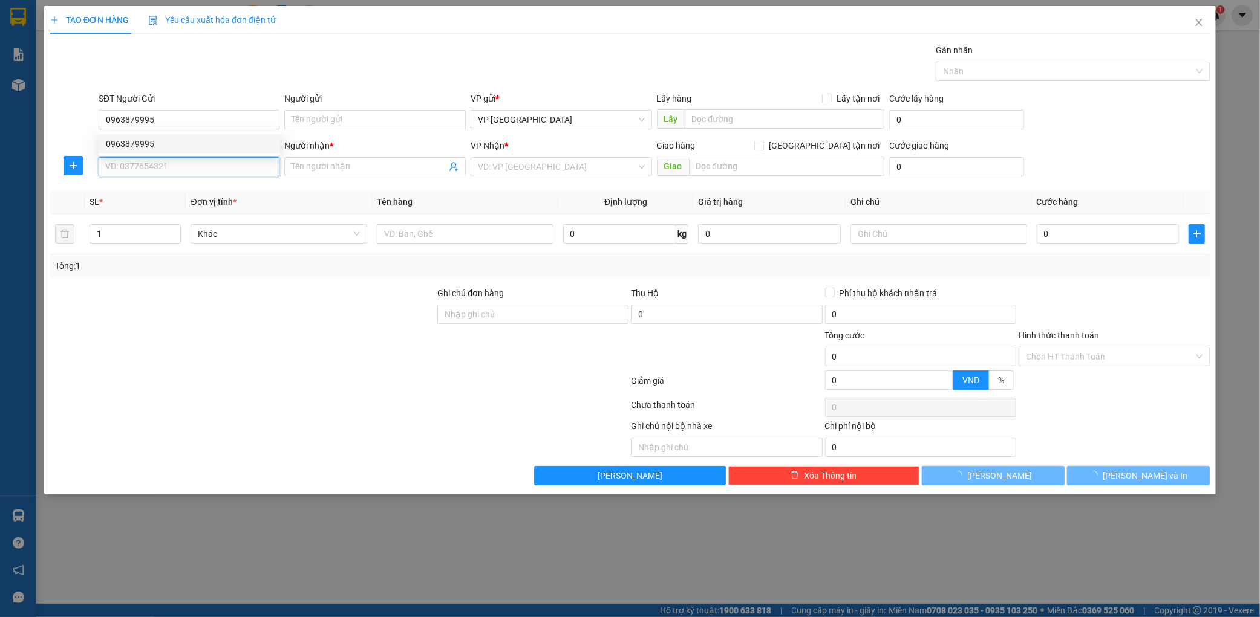
click at [148, 164] on input "SĐT Người Nhận *" at bounding box center [189, 166] width 181 height 19
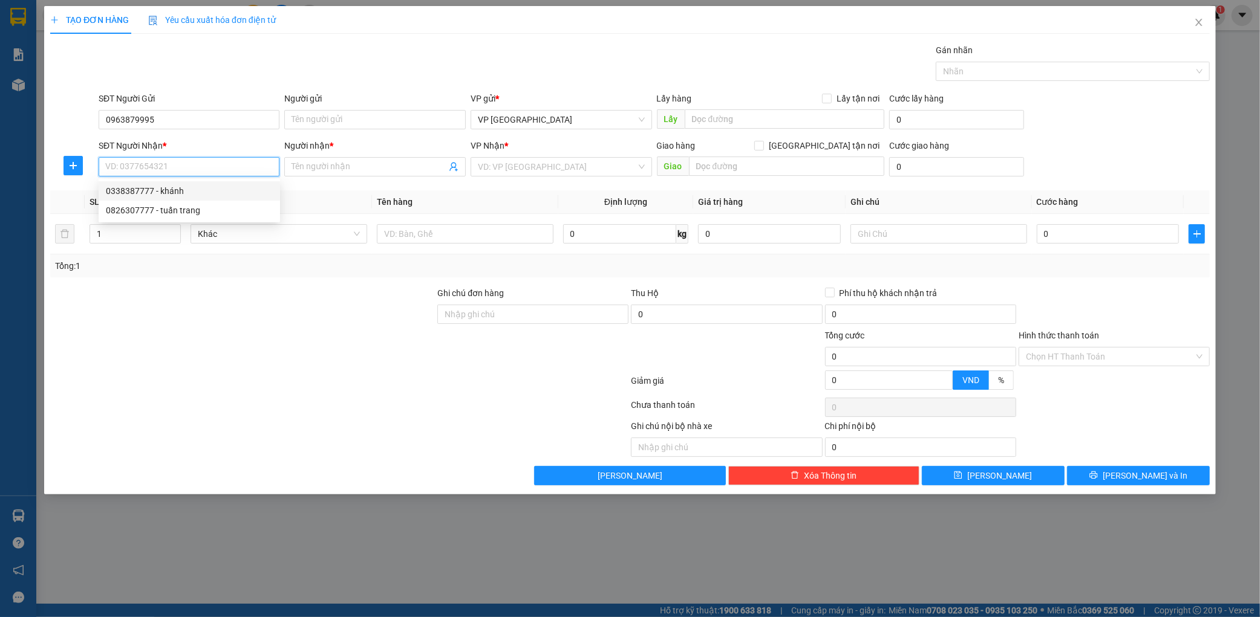
click at [188, 191] on div "0338387777 - khánh" at bounding box center [189, 190] width 167 height 13
type input "0338387777"
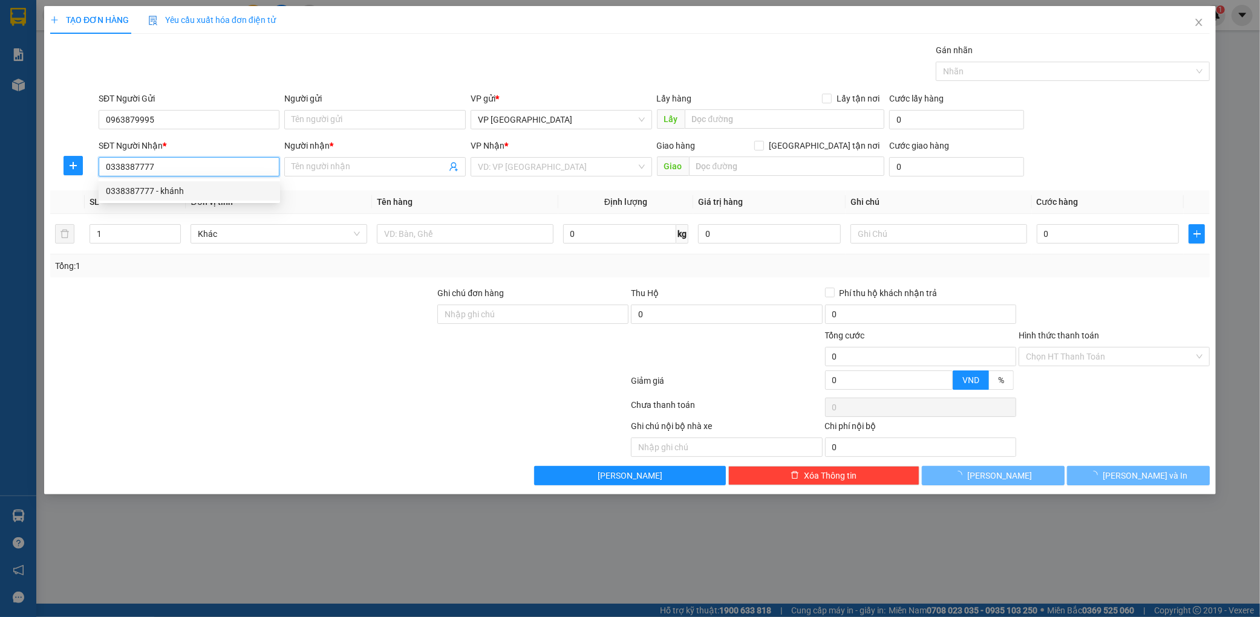
type input "khánh"
type input "fo"
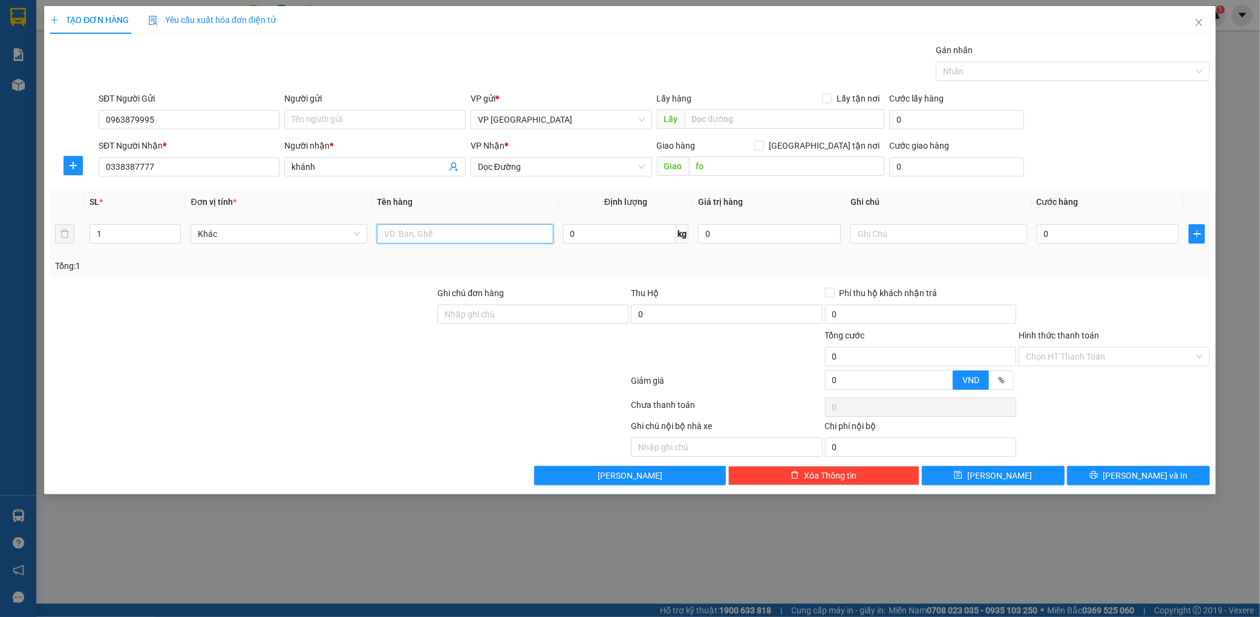
click at [480, 236] on input "text" at bounding box center [465, 233] width 177 height 19
type input "1 hộp"
click at [1072, 231] on input "0" at bounding box center [1108, 233] width 143 height 19
type input "005"
type input "5"
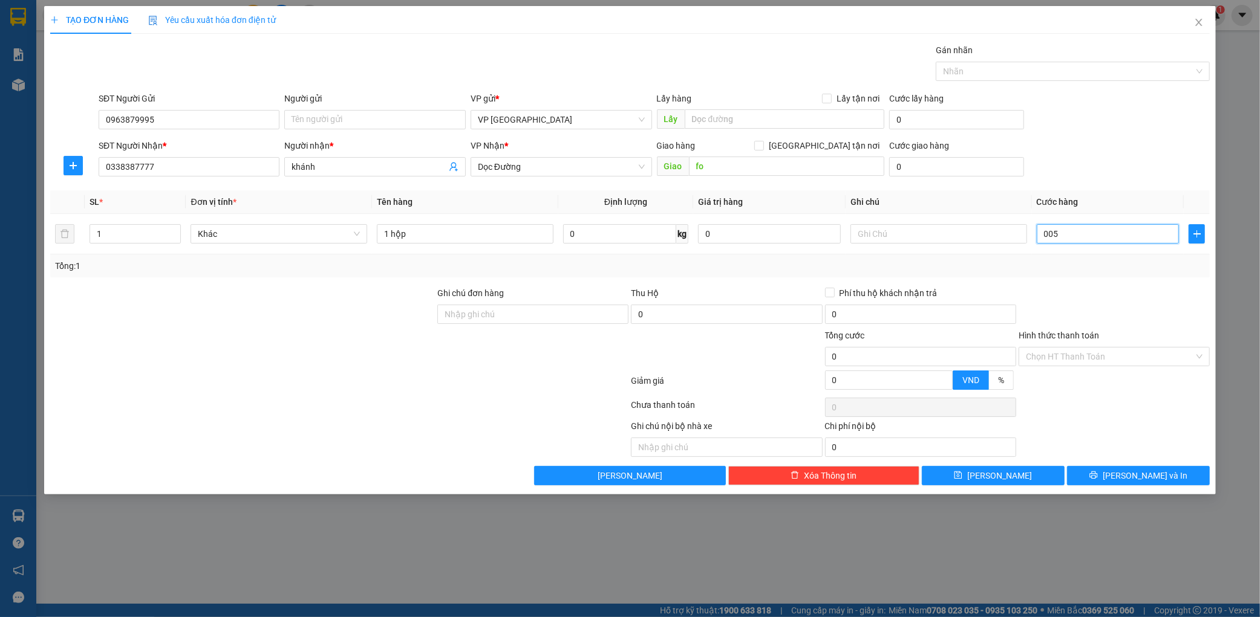
type input "5"
type input "0.050"
type input "50"
type input "00.500"
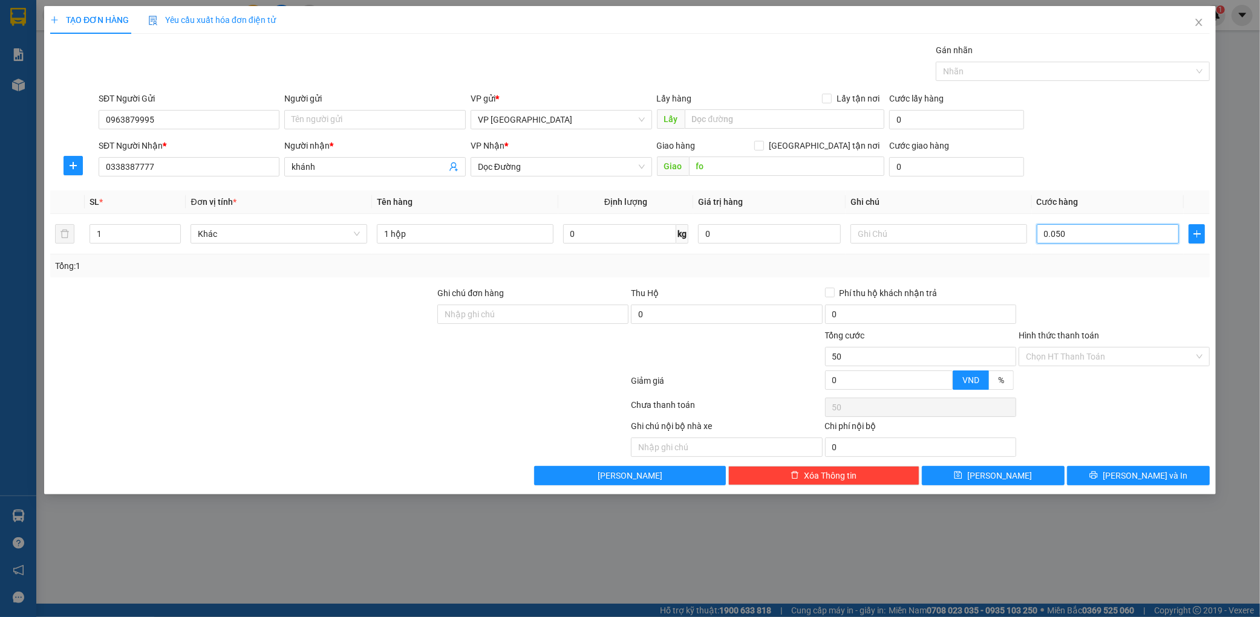
type input "500"
type input "0.005.000"
type input "5.000"
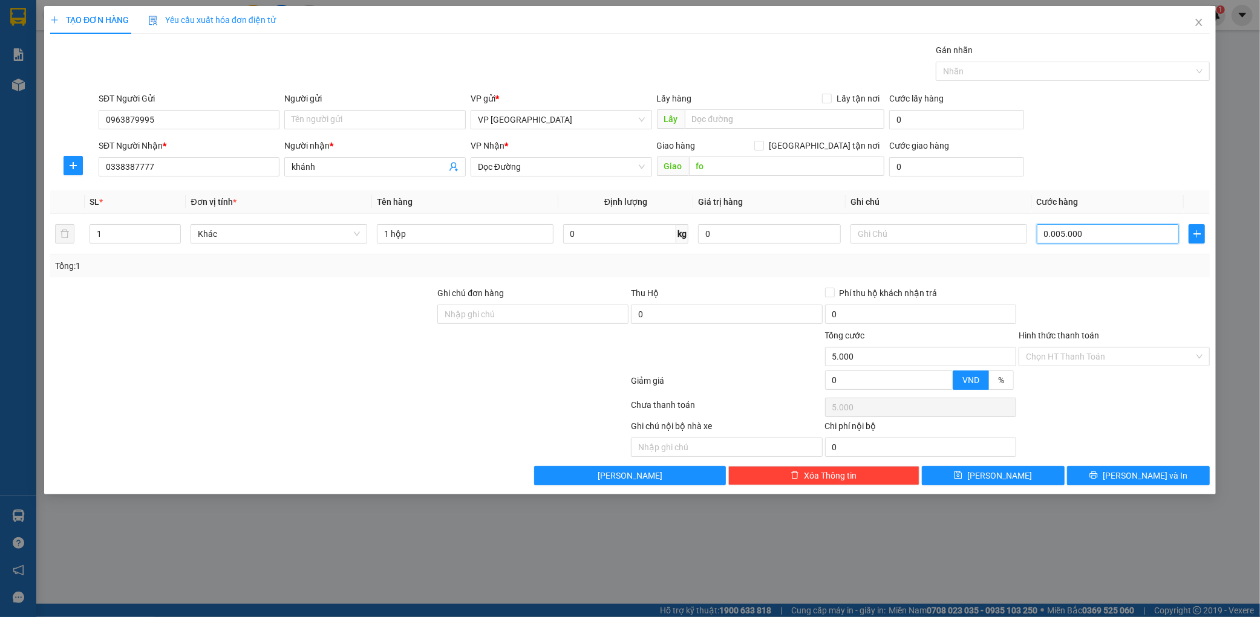
type input "000.050.000"
type input "50.000"
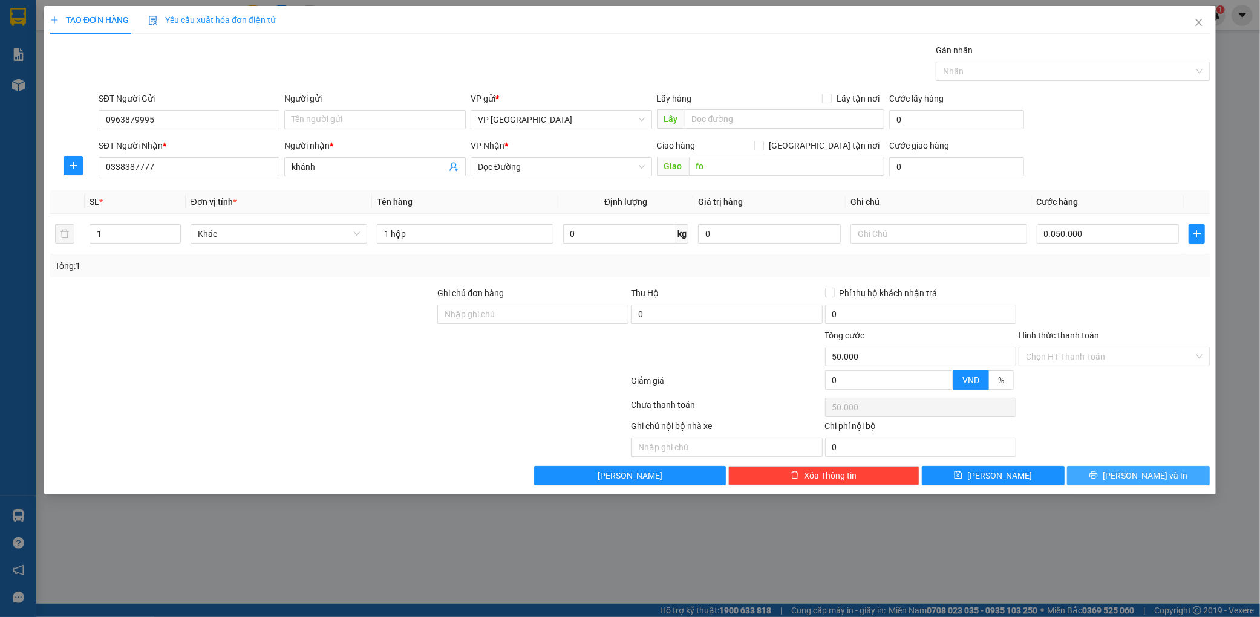
type input "50.000"
click at [1137, 475] on span "[PERSON_NAME] và In" at bounding box center [1145, 475] width 85 height 13
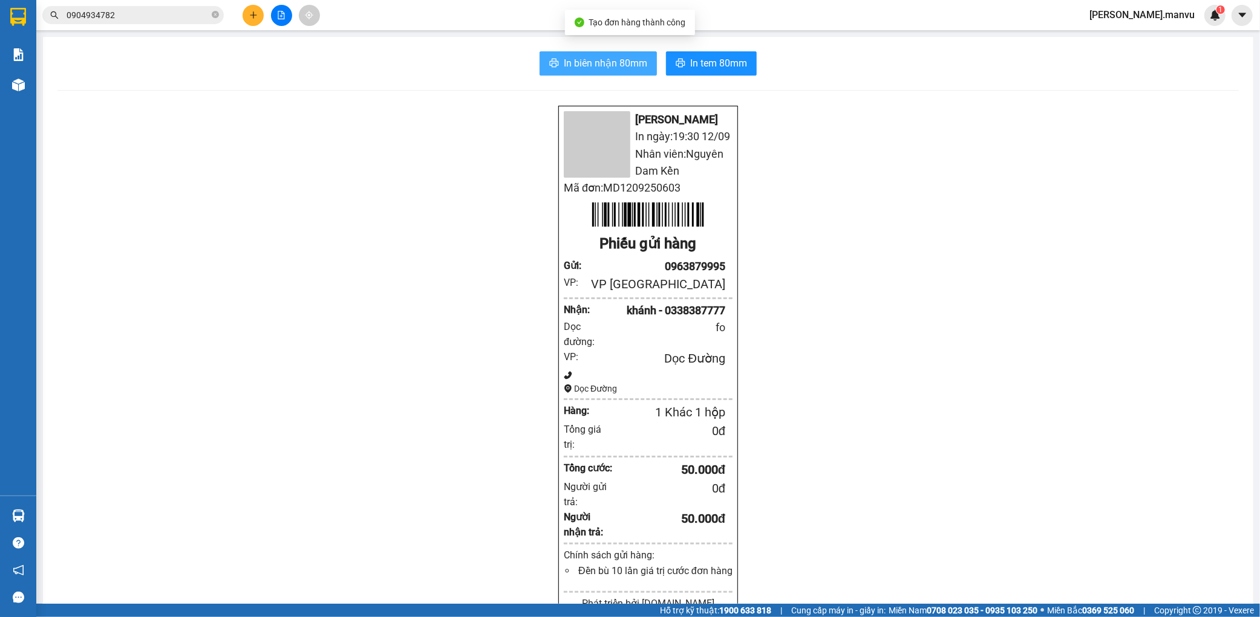
click at [588, 64] on span "In biên nhận 80mm" at bounding box center [605, 63] width 83 height 15
click at [264, 5] on div at bounding box center [281, 15] width 91 height 21
click at [264, 8] on div at bounding box center [281, 15] width 91 height 21
click at [263, 8] on div at bounding box center [281, 15] width 91 height 21
click at [256, 13] on icon "plus" at bounding box center [253, 15] width 8 height 8
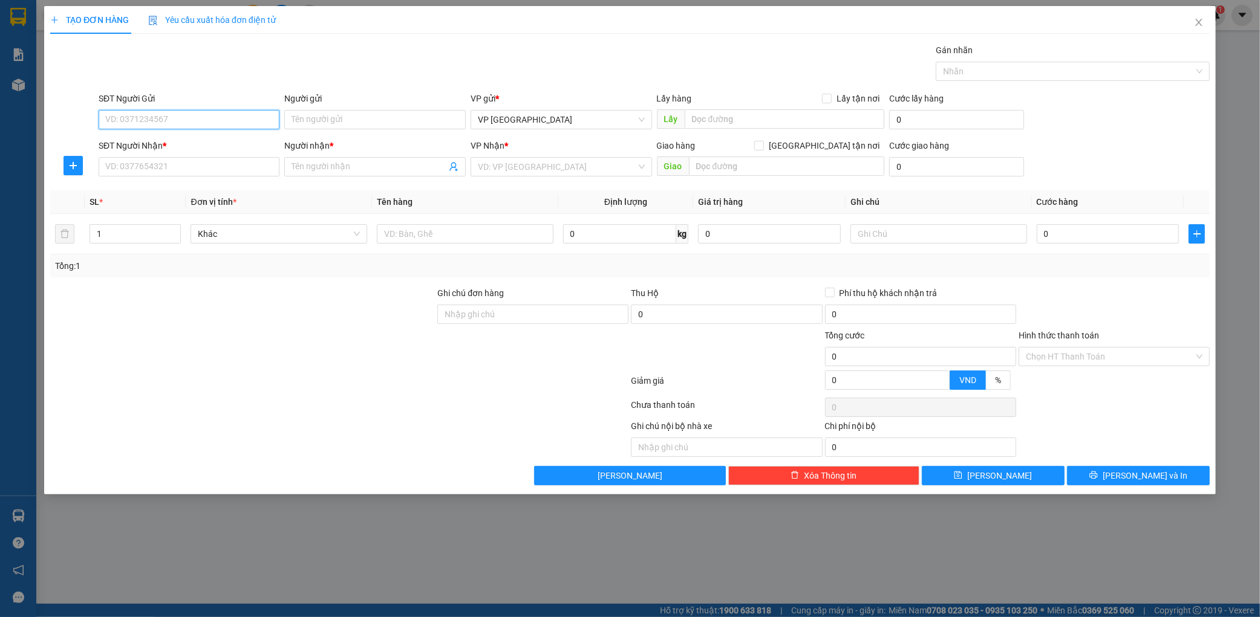
click at [183, 116] on input "SĐT Người Gửi" at bounding box center [189, 119] width 181 height 19
click at [174, 136] on div "0363962451" at bounding box center [189, 143] width 181 height 19
type input "0363962451"
click at [165, 168] on input "SĐT Người Nhận *" at bounding box center [189, 166] width 181 height 19
click at [165, 188] on div "0967450988 - kt" at bounding box center [189, 190] width 167 height 13
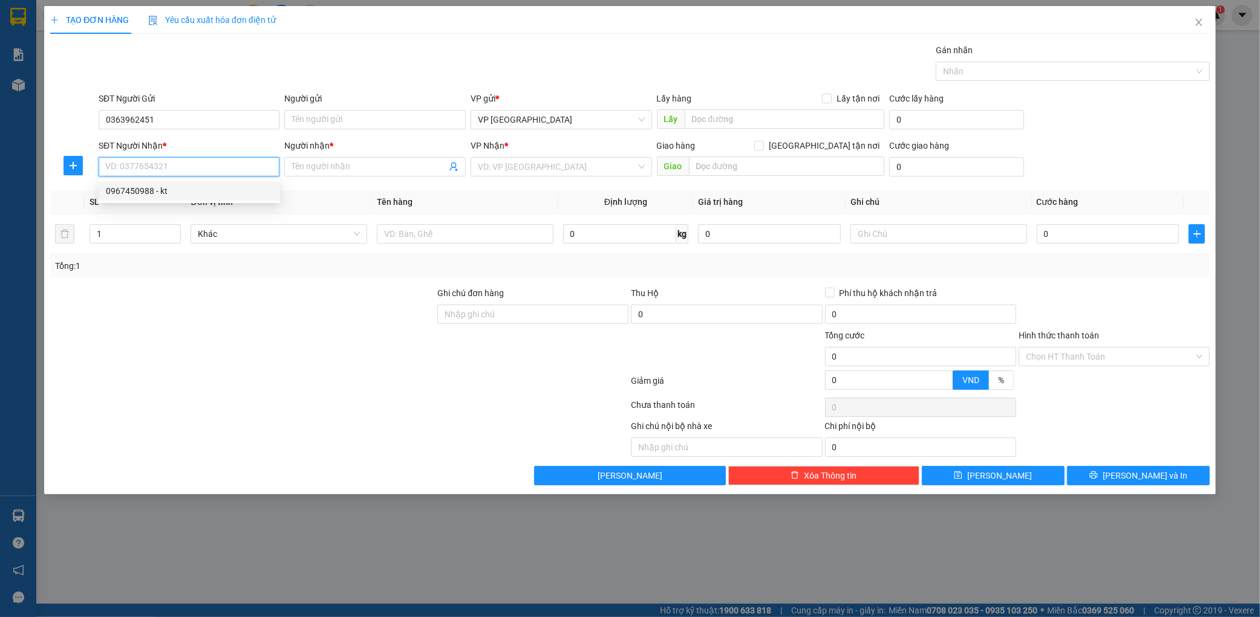
type input "0967450988"
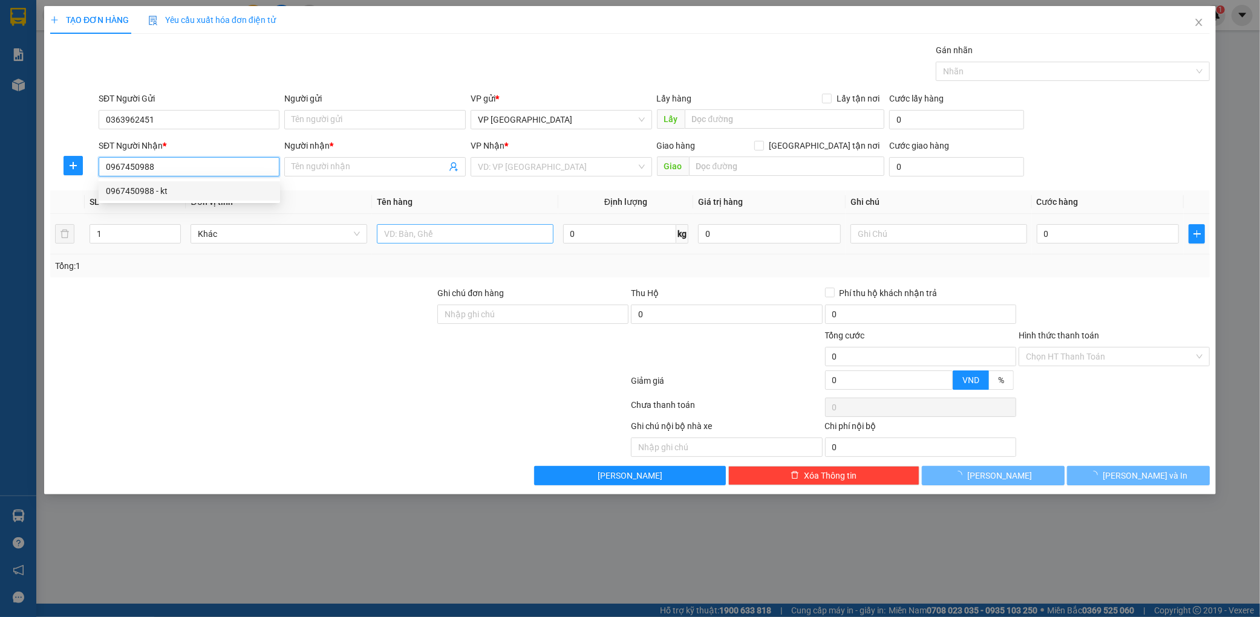
type input "kt"
type input "voi"
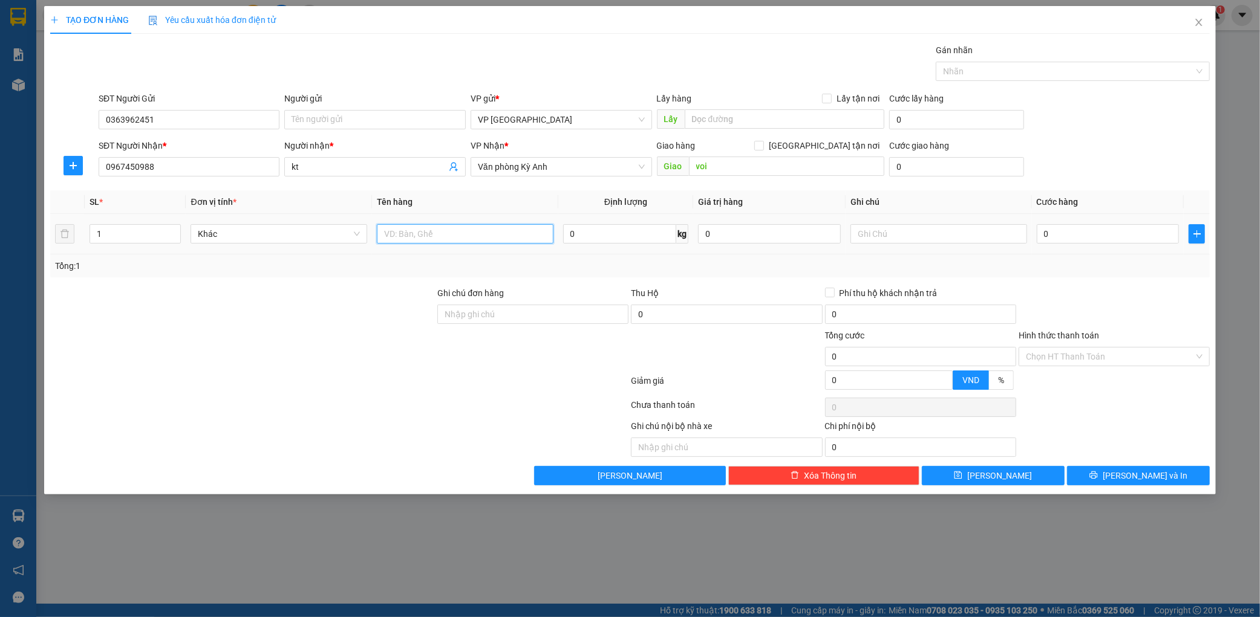
click at [467, 239] on input "text" at bounding box center [465, 233] width 177 height 19
type input "1 xốp"
click at [1092, 238] on input "0" at bounding box center [1108, 233] width 143 height 19
type input "001"
type input "1"
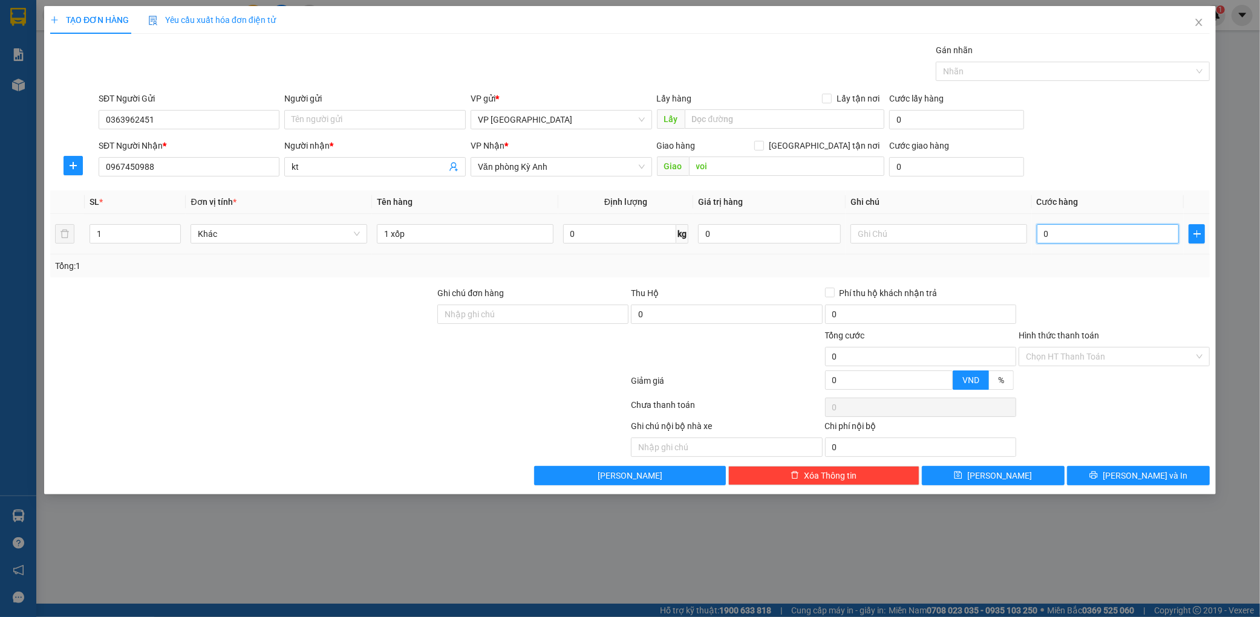
type input "1"
type input "0.010"
type input "10"
type input "000.100"
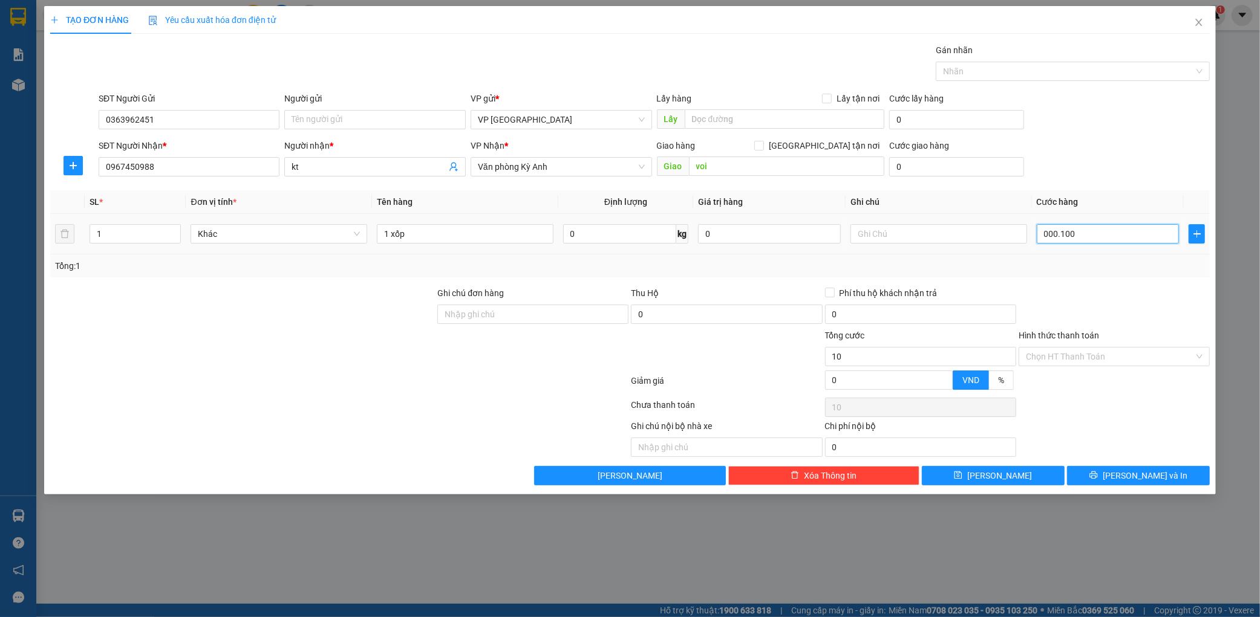
type input "100"
type input "0.001.000"
type input "1.000"
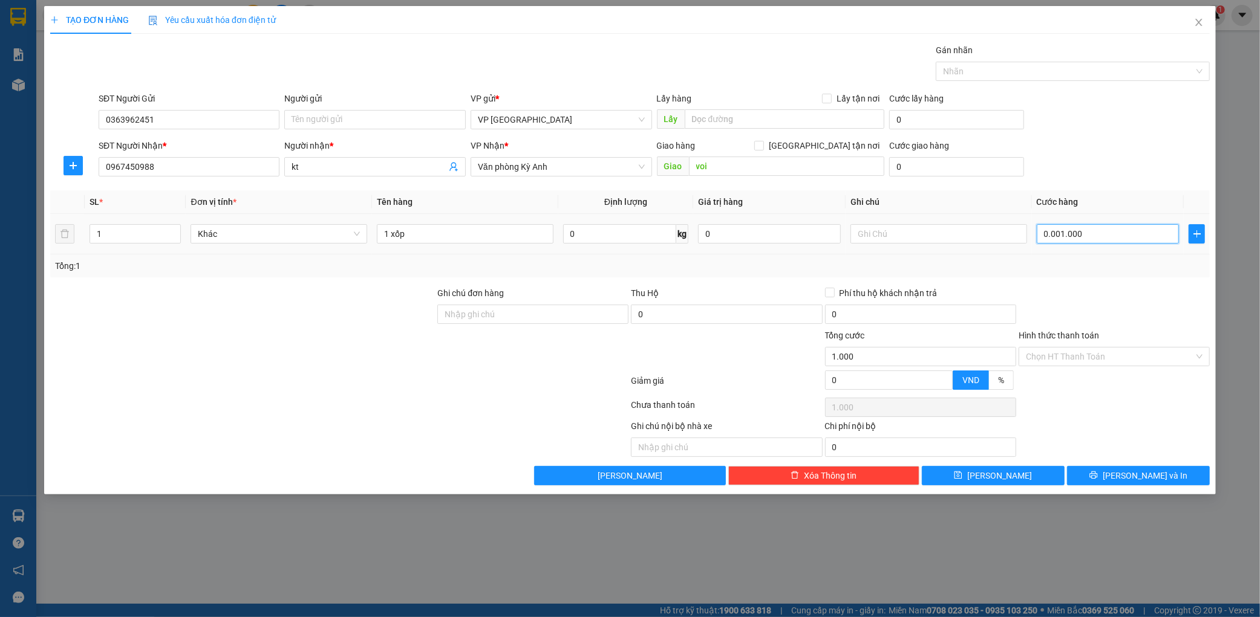
type input "000.110.000"
type input "110.000"
type input "10.000"
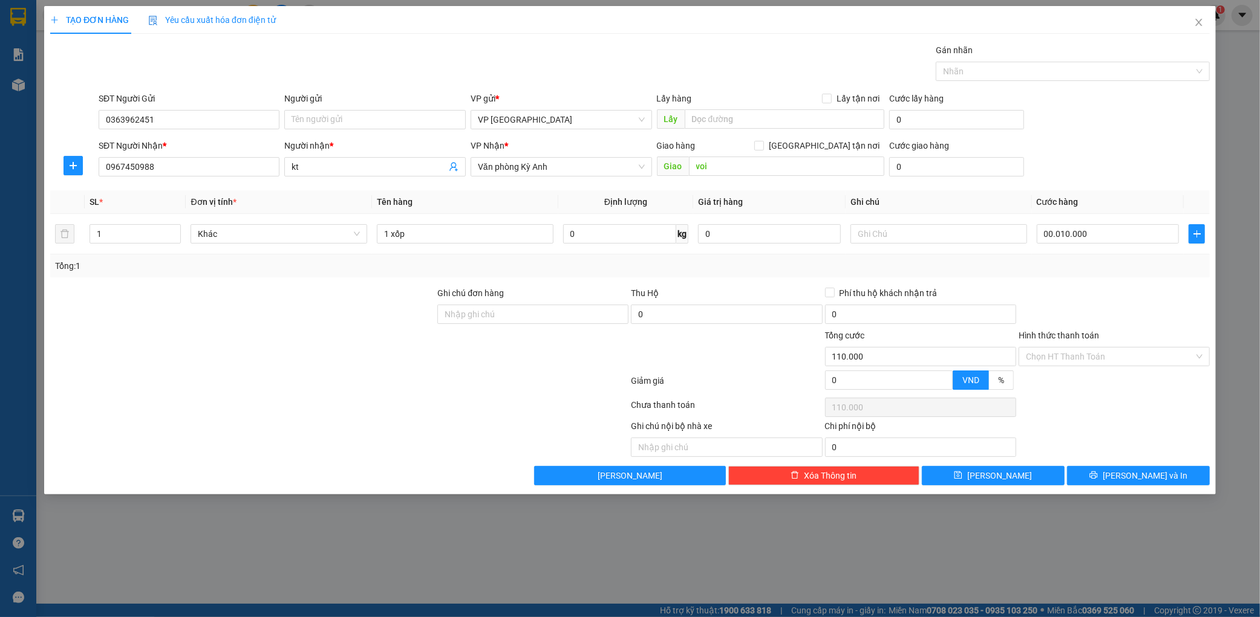
type input "10.000"
click at [1057, 184] on div "Transit Pickup Surcharge Ids Transit Deliver Surcharge Ids Transit Deliver Surc…" at bounding box center [629, 265] width 1159 height 442
click at [1102, 227] on input "10.000" at bounding box center [1108, 233] width 143 height 19
click at [1092, 234] on input "10.000" at bounding box center [1108, 233] width 143 height 19
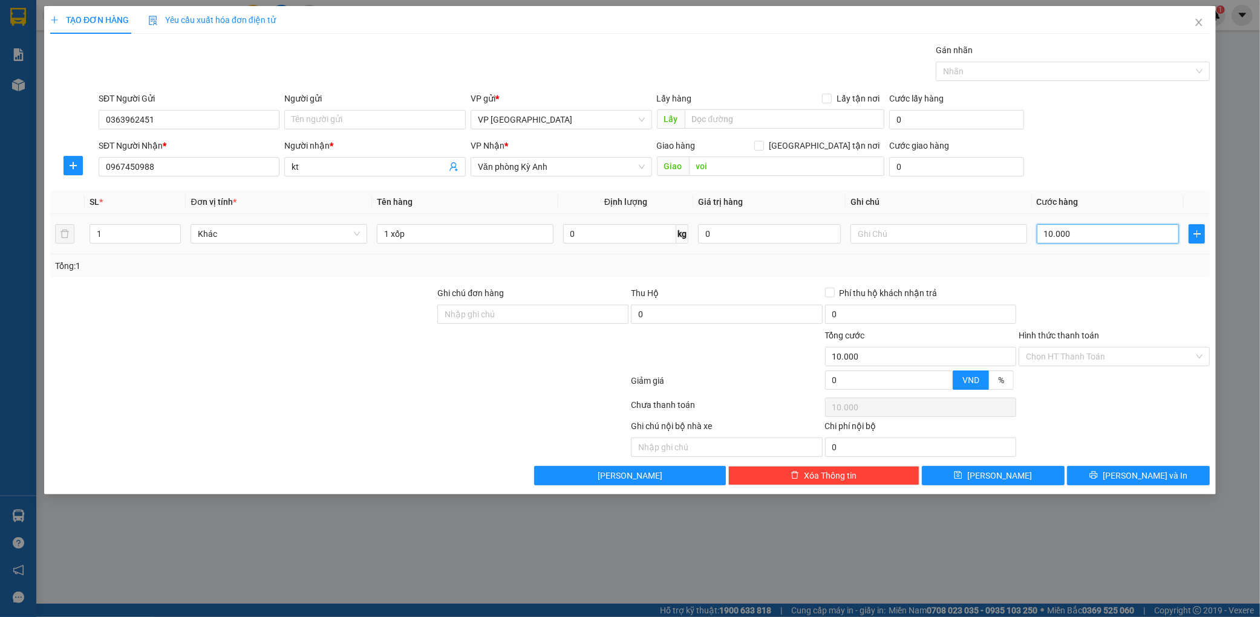
type input "100.000"
type input "1.000.000"
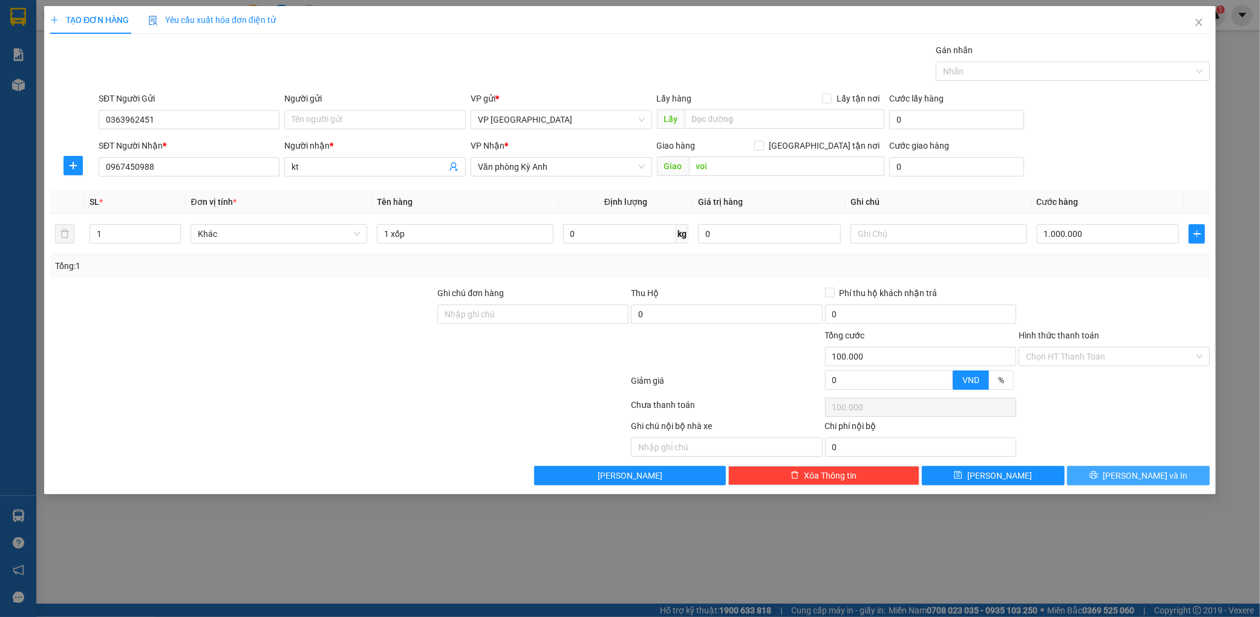
type input "1.000.000"
click at [1148, 478] on span "[PERSON_NAME] và In" at bounding box center [1145, 475] width 85 height 13
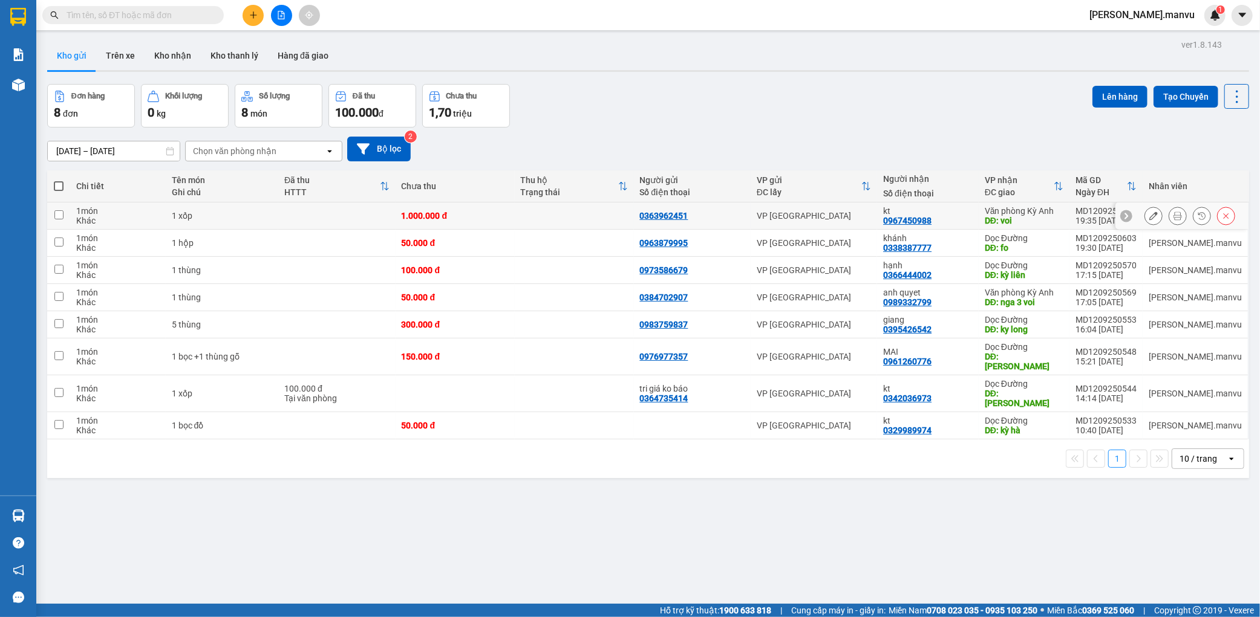
click at [1133, 218] on div at bounding box center [1181, 216] width 133 height 27
click at [1149, 217] on icon at bounding box center [1153, 216] width 8 height 8
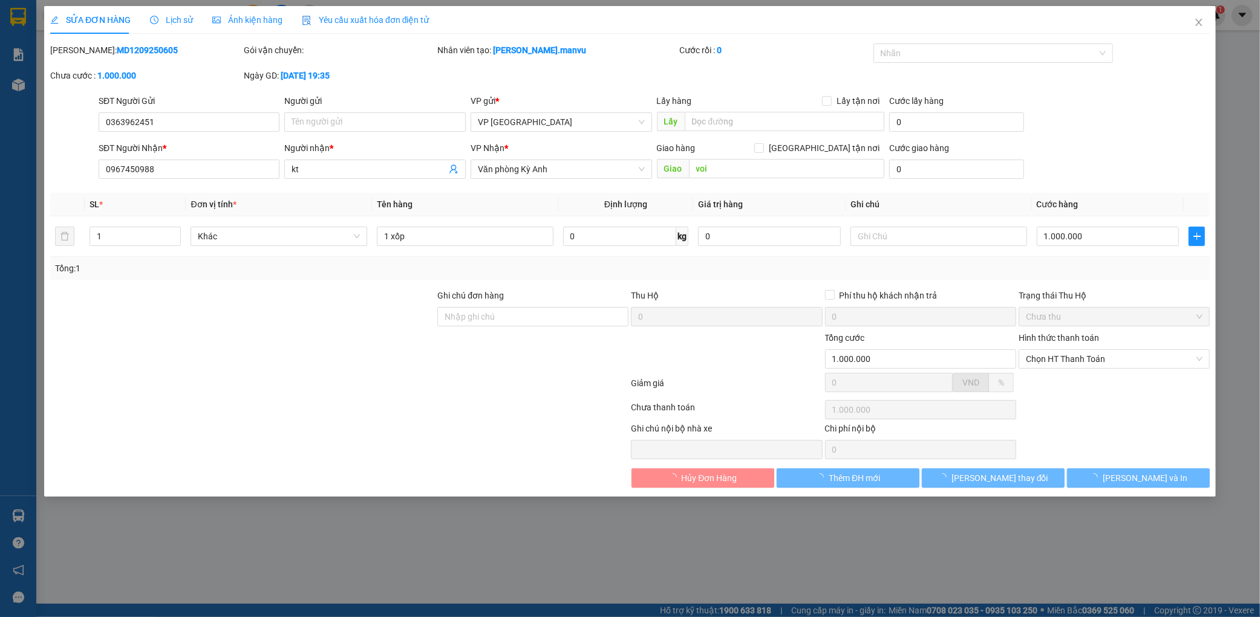
type input "0363962451"
type input "0967450988"
type input "kt"
type input "voi"
type input "1.000.000"
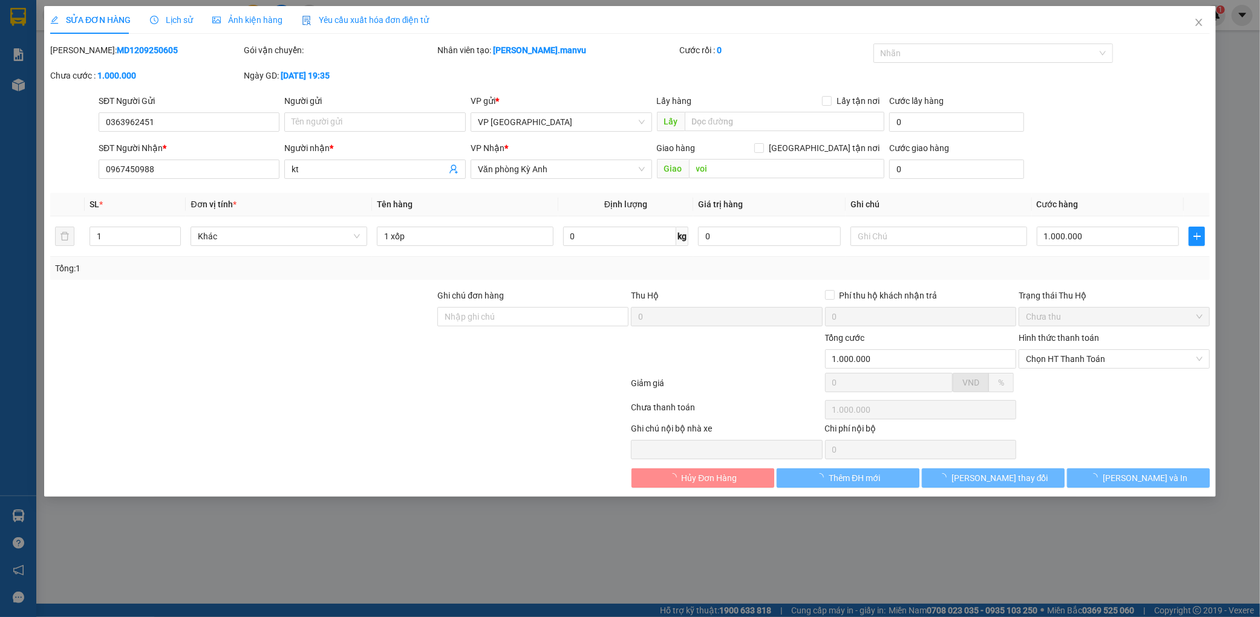
type input "1.000.000"
click at [1126, 238] on input "1.000.000" at bounding box center [1108, 236] width 143 height 19
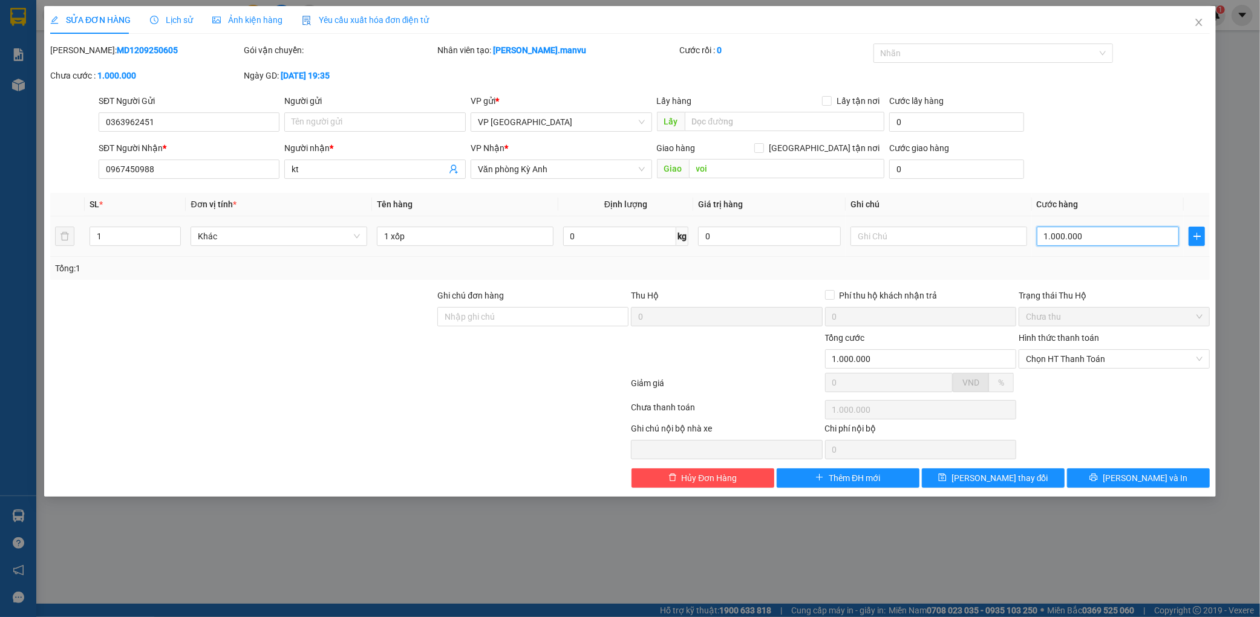
click at [1127, 234] on input "1.000.000" at bounding box center [1108, 236] width 143 height 19
type input "100.000"
drag, startPoint x: 1168, startPoint y: 487, endPoint x: 1171, endPoint y: 477, distance: 10.7
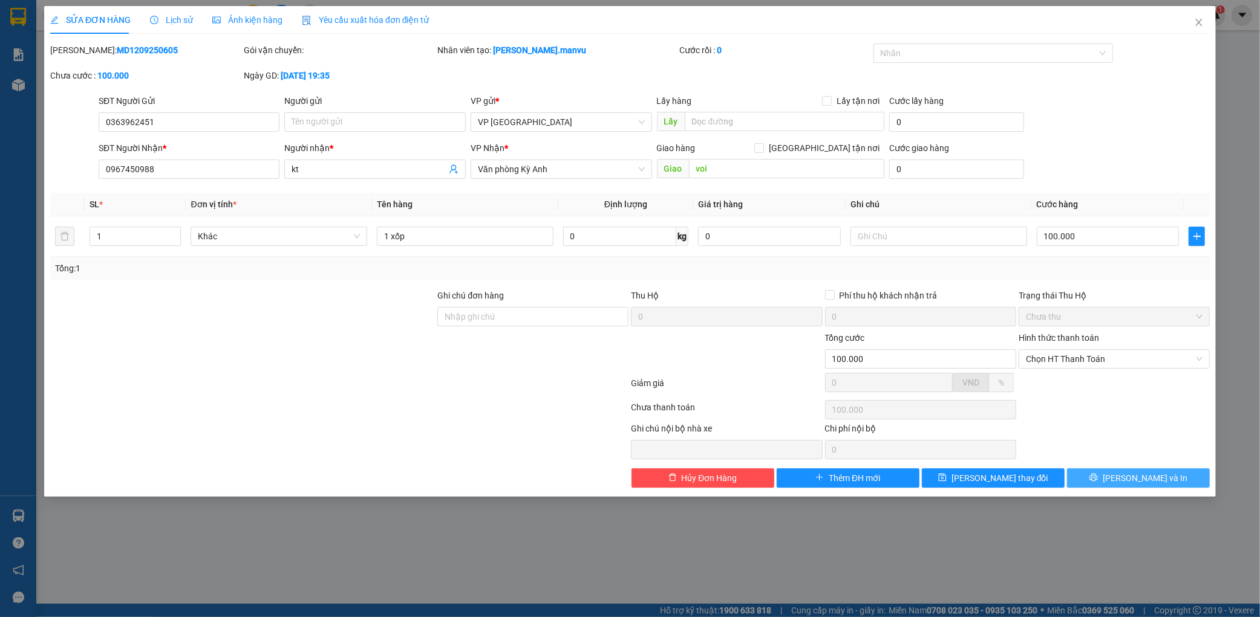
click at [1171, 480] on button "[PERSON_NAME] và In" at bounding box center [1138, 478] width 143 height 19
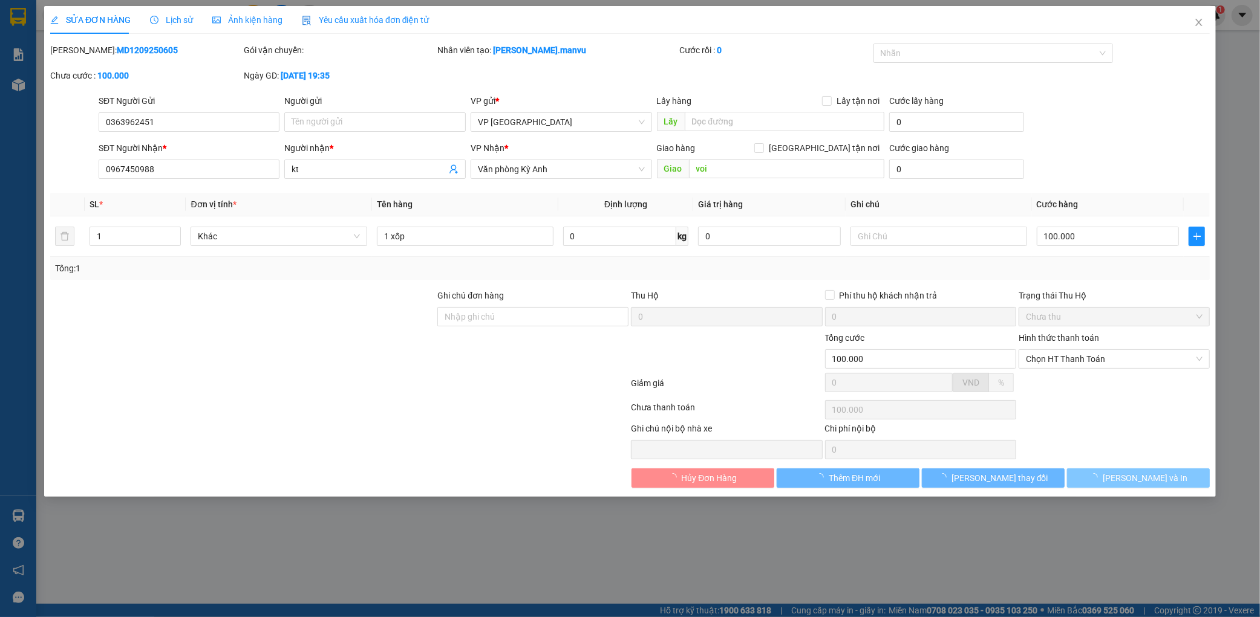
click at [1171, 477] on button "[PERSON_NAME] và In" at bounding box center [1138, 478] width 143 height 19
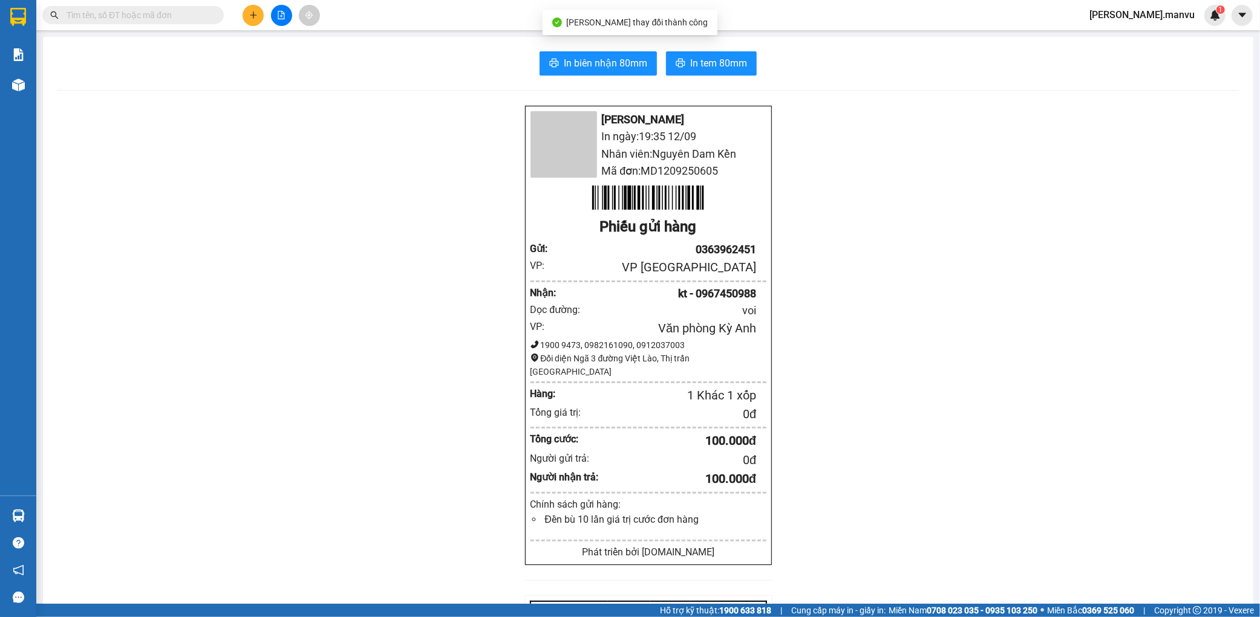
click at [593, 77] on div "In biên nhận 80mm In tem 80mm Mận Vũ In ngày: 19:35 [DATE] Nhân viên: Nguyên Da…" at bounding box center [648, 467] width 1210 height 861
click at [596, 71] on button "In biên nhận 80mm" at bounding box center [597, 63] width 117 height 24
click at [700, 52] on button "In tem 80mm" at bounding box center [711, 63] width 91 height 24
click at [703, 75] on button "In tem 80mm" at bounding box center [711, 63] width 91 height 24
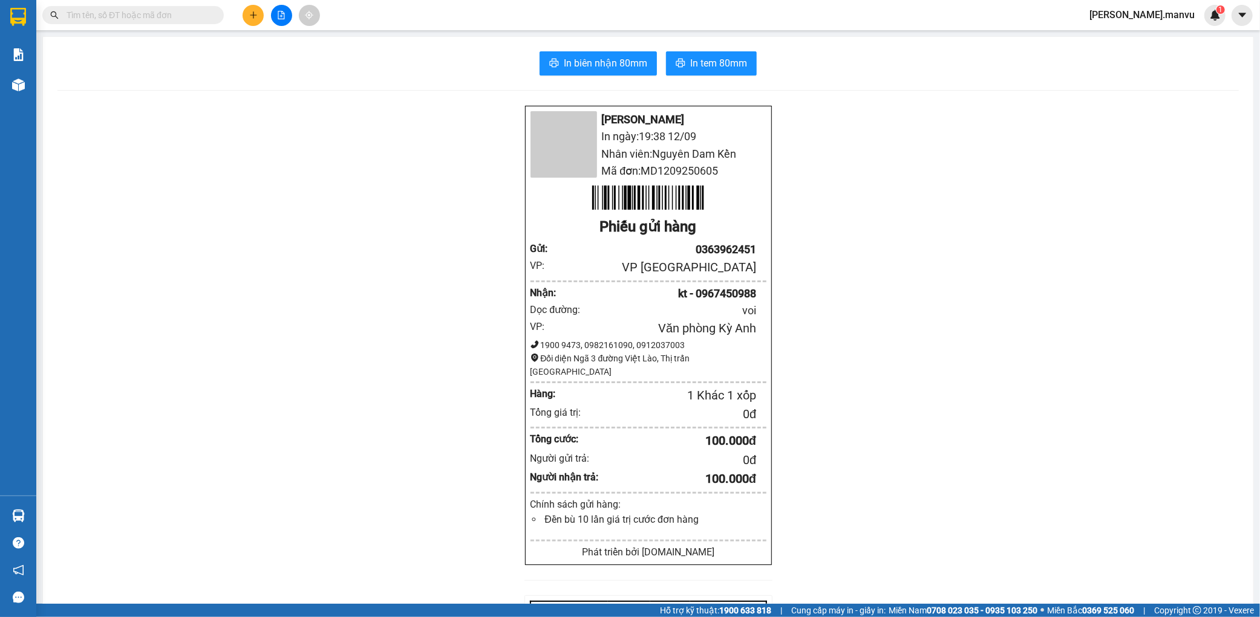
click at [264, 13] on div at bounding box center [281, 15] width 91 height 21
click at [258, 11] on button at bounding box center [253, 15] width 21 height 21
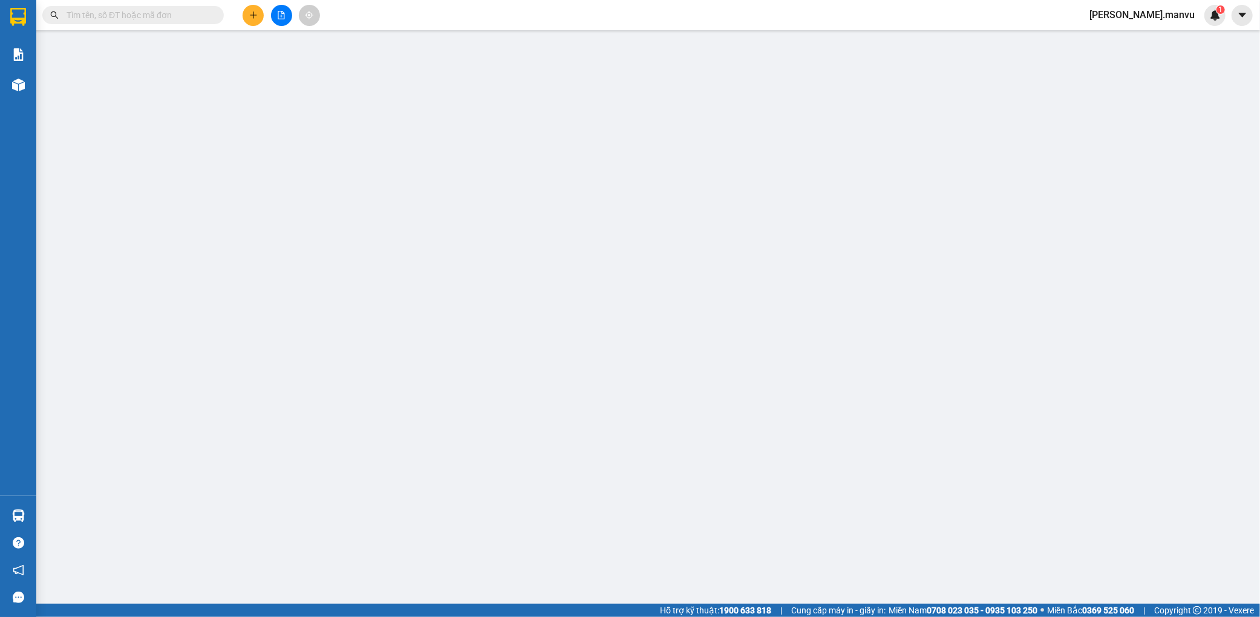
drag, startPoint x: 258, startPoint y: 11, endPoint x: 264, endPoint y: 15, distance: 7.9
click at [251, 12] on div "Yêu cầu xuất hóa đơn điện tử" at bounding box center [212, 20] width 128 height 28
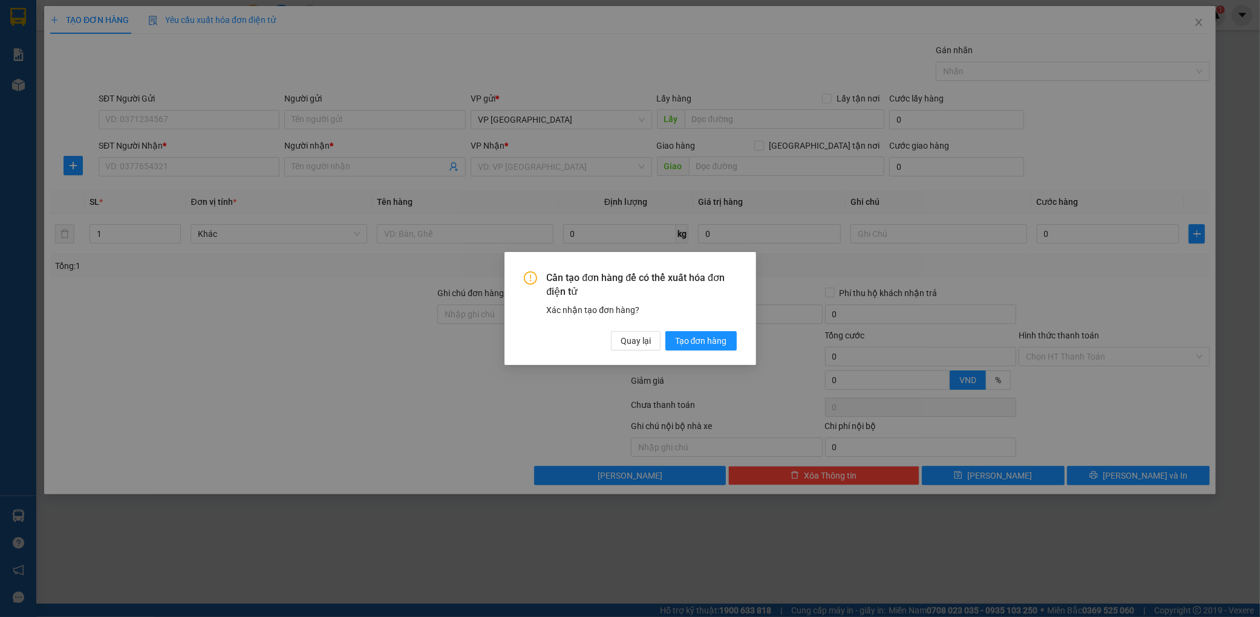
click at [706, 336] on span "Tạo đơn hàng" at bounding box center [701, 340] width 52 height 13
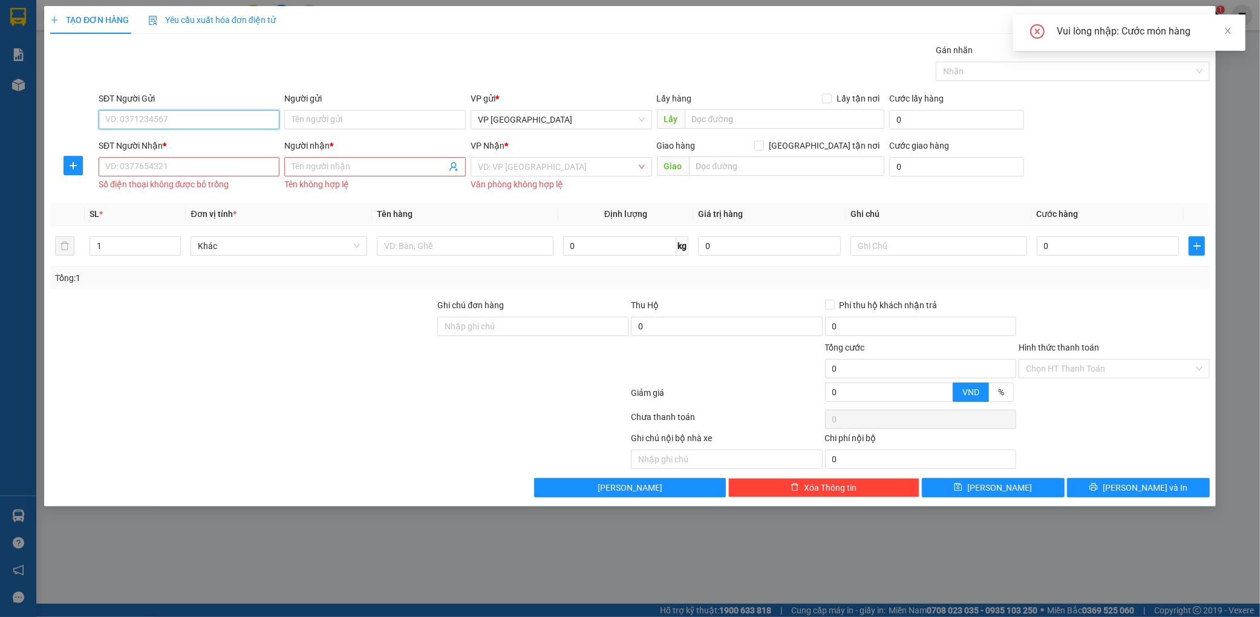
click at [227, 126] on input "SĐT Người Gửi" at bounding box center [189, 119] width 181 height 19
click at [232, 120] on input "SĐT Người Gửi" at bounding box center [189, 119] width 181 height 19
type input "0357069996"
click at [165, 175] on input "SĐT Người Nhận *" at bounding box center [189, 166] width 181 height 19
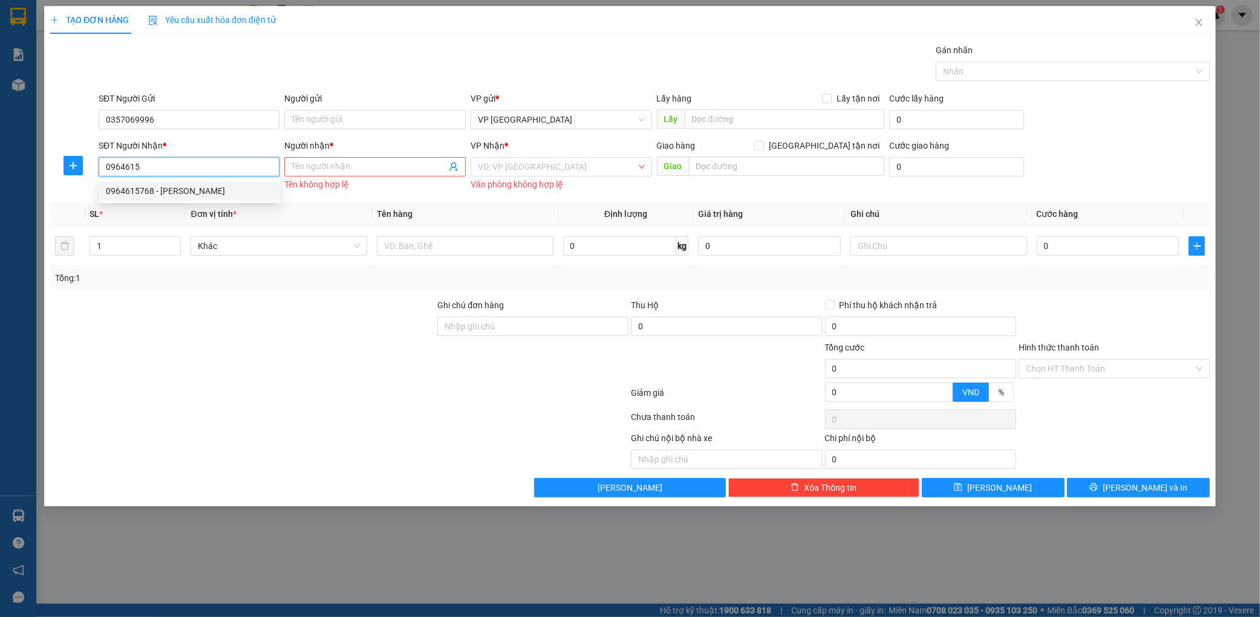
click at [183, 192] on div "0964615768 - [PERSON_NAME]" at bounding box center [189, 190] width 167 height 13
type input "0964615768"
type input "hoàng phát"
type input "kỳ liên"
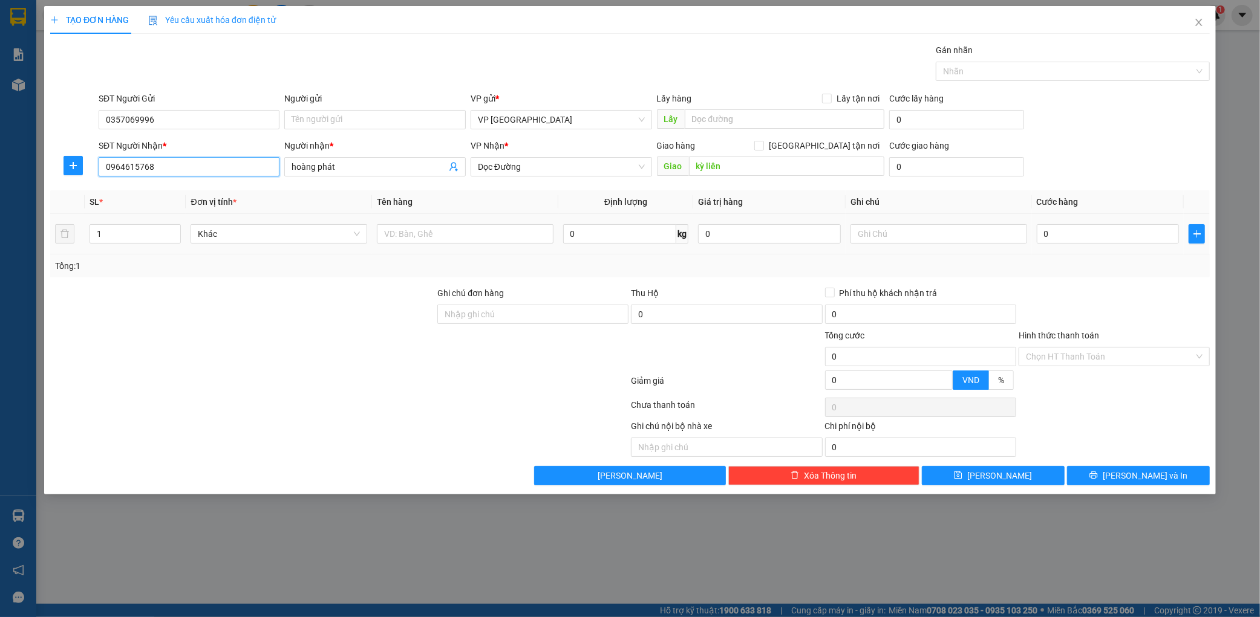
type input "0964615768"
drag, startPoint x: 494, startPoint y: 247, endPoint x: 495, endPoint y: 238, distance: 9.1
click at [494, 246] on td at bounding box center [465, 234] width 186 height 41
click at [495, 237] on input "text" at bounding box center [465, 233] width 177 height 19
type input "1 thùng máy tính"
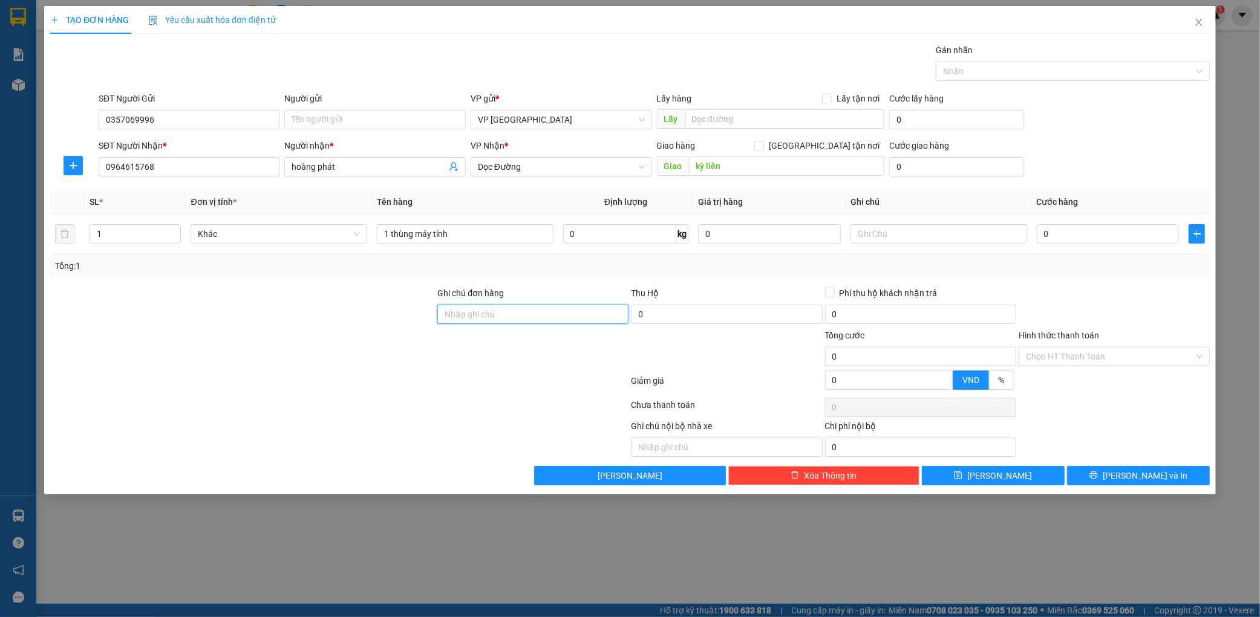
click at [491, 306] on input "Ghi chú đơn hàng" at bounding box center [532, 314] width 191 height 19
type input "vở ko đền"
click at [1081, 246] on div "0" at bounding box center [1108, 234] width 143 height 24
click at [1086, 241] on input "0" at bounding box center [1108, 233] width 143 height 19
type input "007"
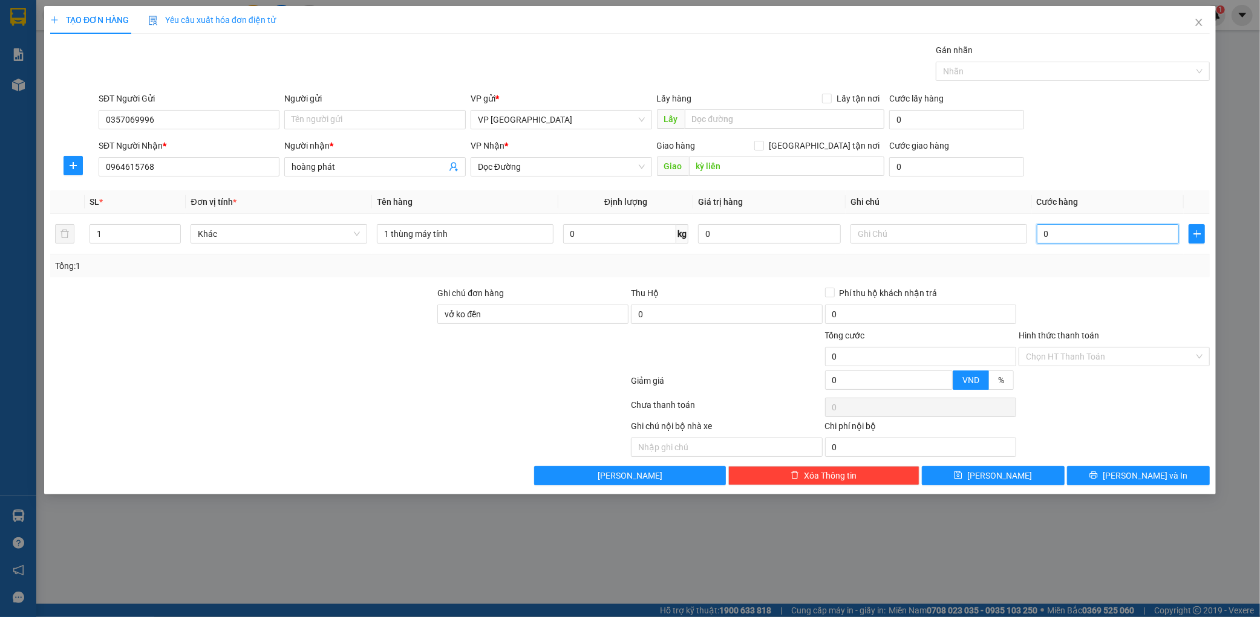
type input "7"
type input "0.070"
type input "70"
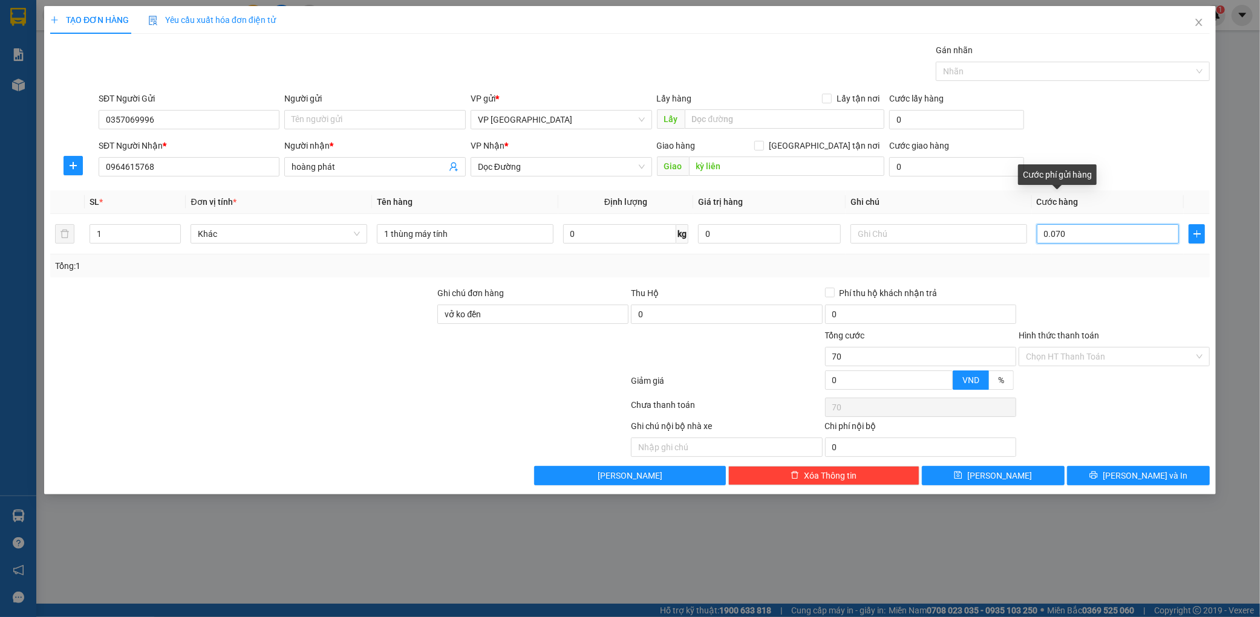
type input "00.700"
type input "700"
type input "0.007.000"
type input "7.000"
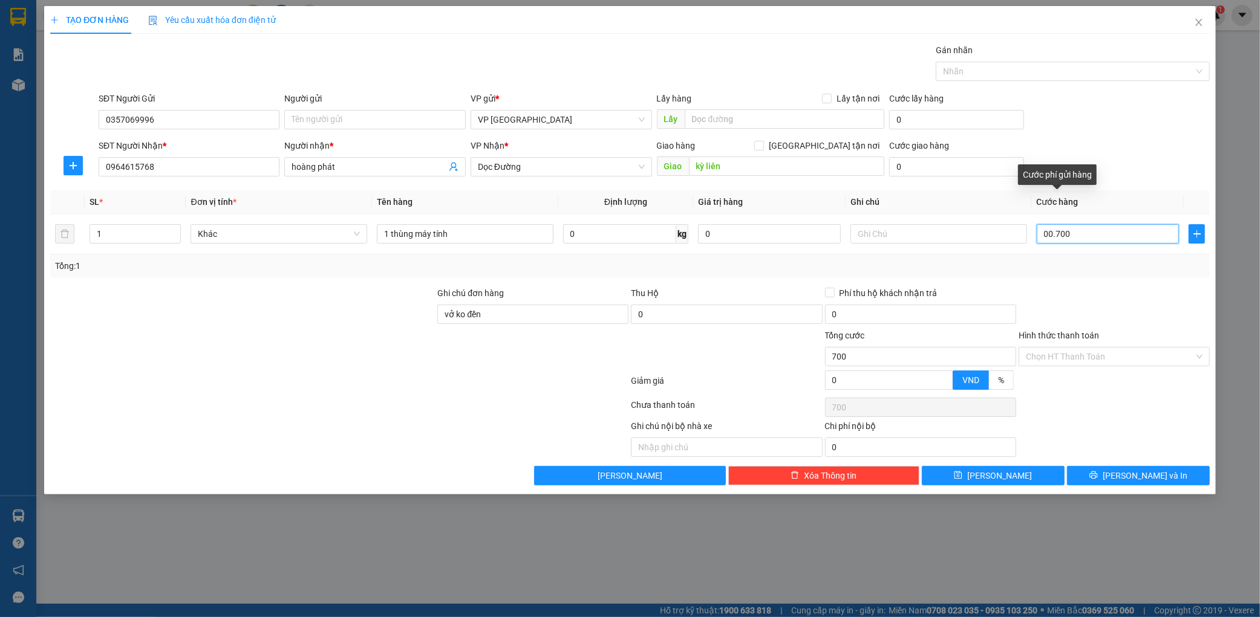
type input "7.000"
type input "000.070.000"
type input "70.000"
type input "[PHONE_NUMBER]"
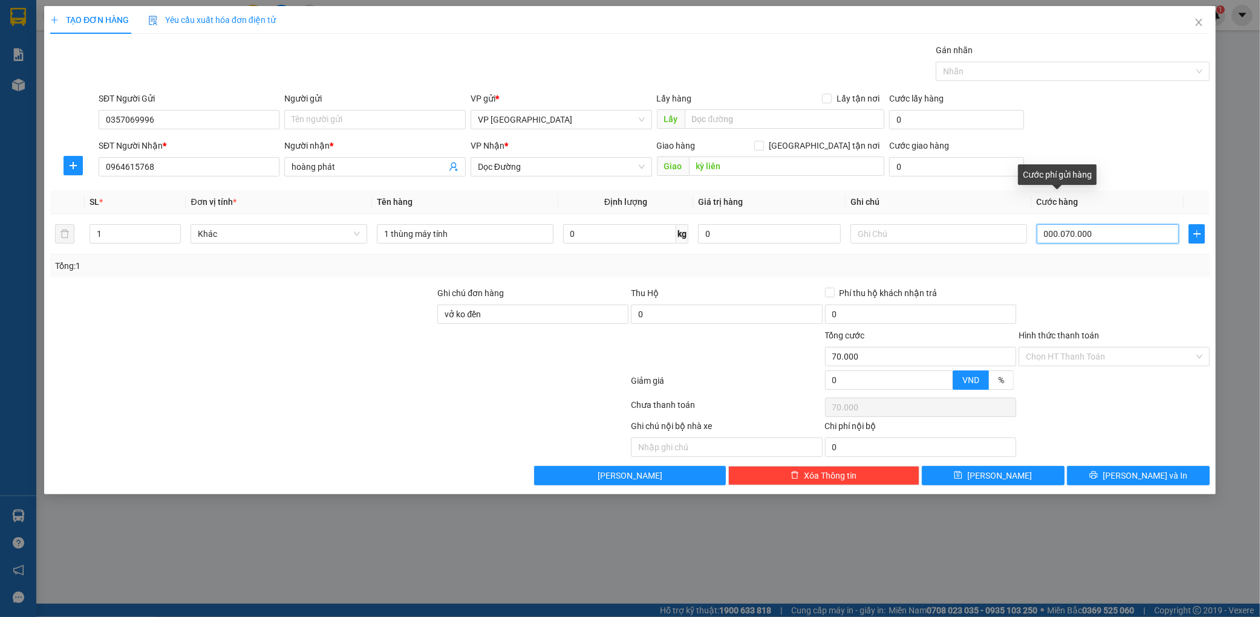
type input "700.000"
type input "00.000.070.000"
type input "70.000"
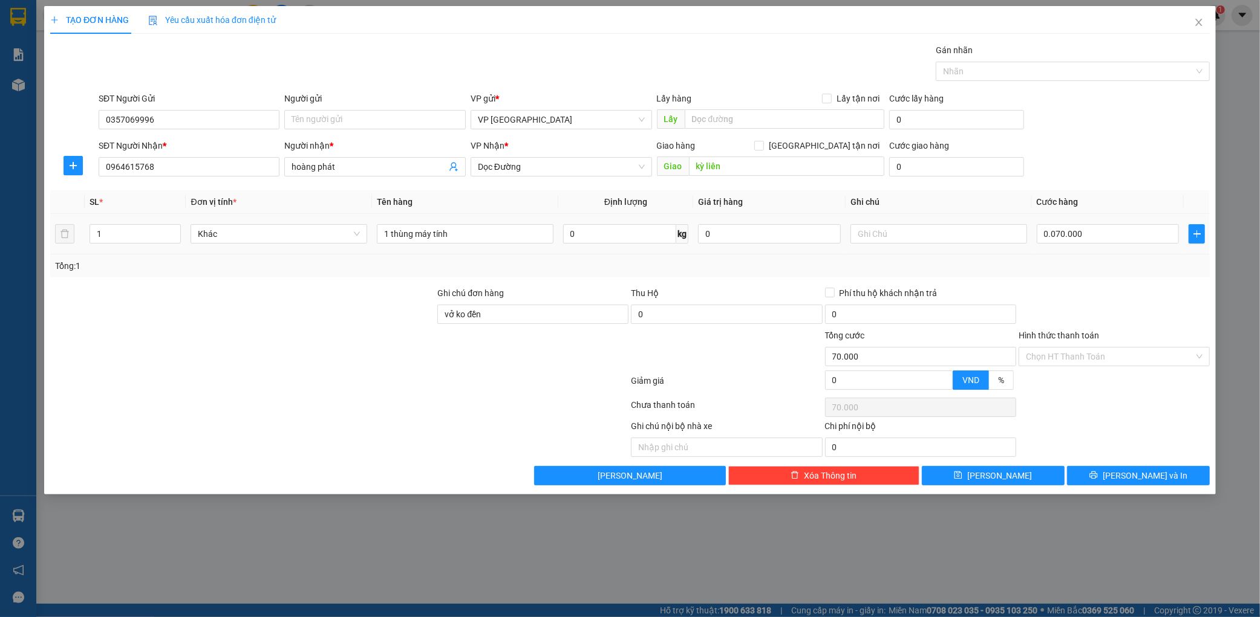
click at [1077, 265] on div "Tổng: 1" at bounding box center [630, 265] width 1150 height 13
type input "70.000"
click at [1138, 474] on button "[PERSON_NAME] và In" at bounding box center [1138, 475] width 143 height 19
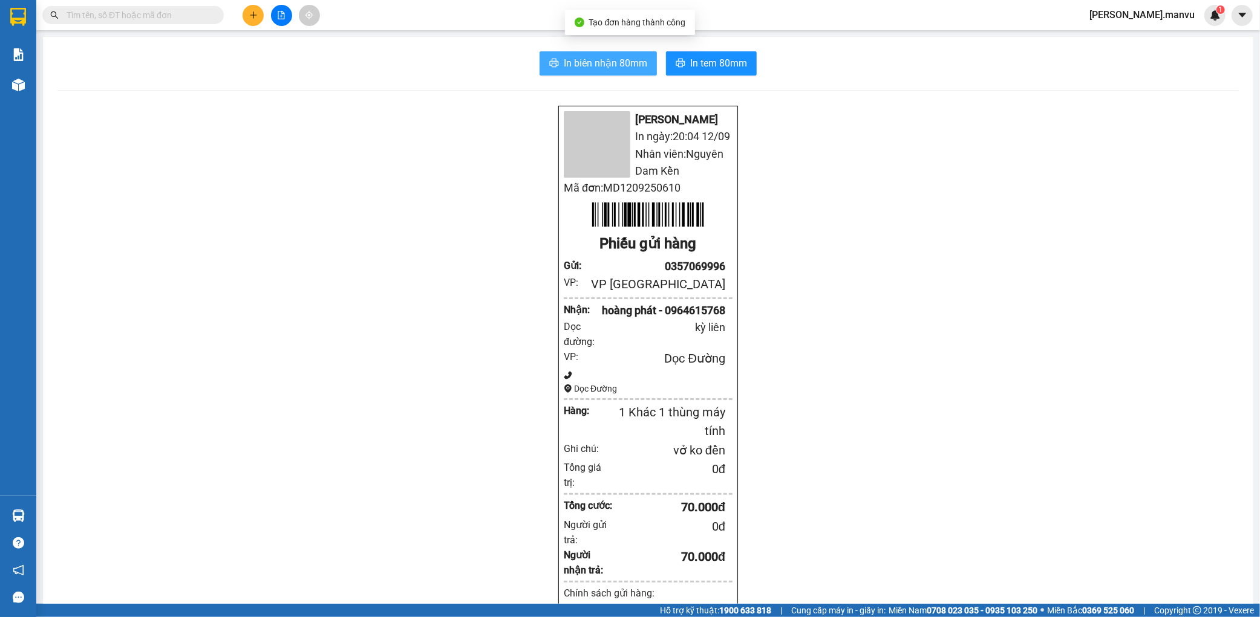
click at [605, 59] on span "In biên nhận 80mm" at bounding box center [605, 63] width 83 height 15
